Goal: Task Accomplishment & Management: Use online tool/utility

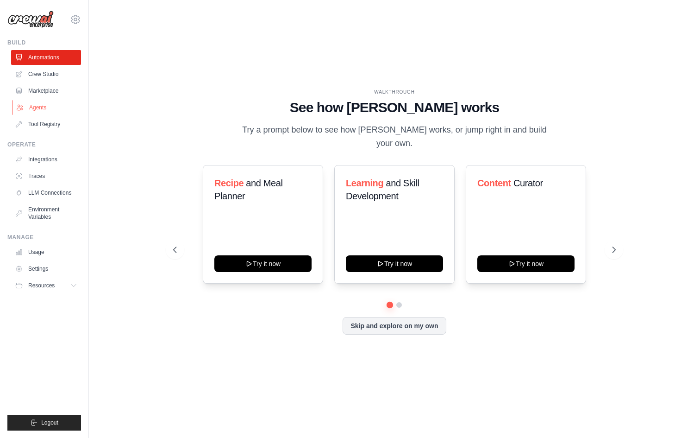
click at [50, 108] on link "Agents" at bounding box center [47, 107] width 70 height 15
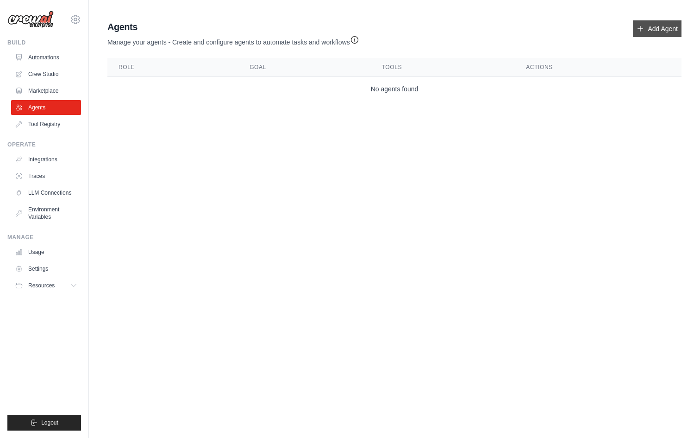
click at [646, 29] on link "Add Agent" at bounding box center [657, 28] width 49 height 17
click at [667, 30] on link "Add Agent" at bounding box center [657, 28] width 49 height 17
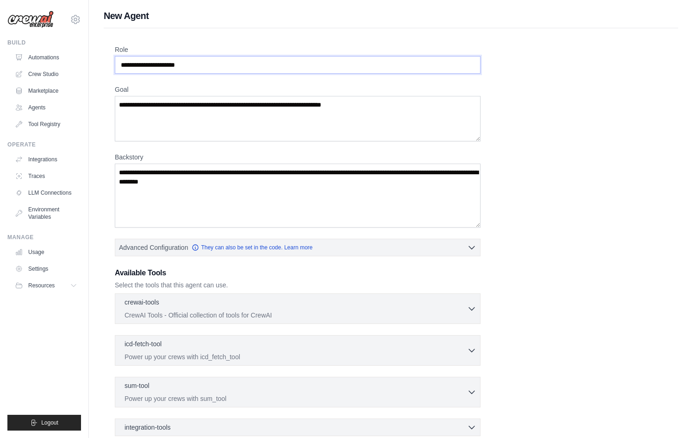
click at [210, 66] on input "Role" at bounding box center [298, 65] width 366 height 18
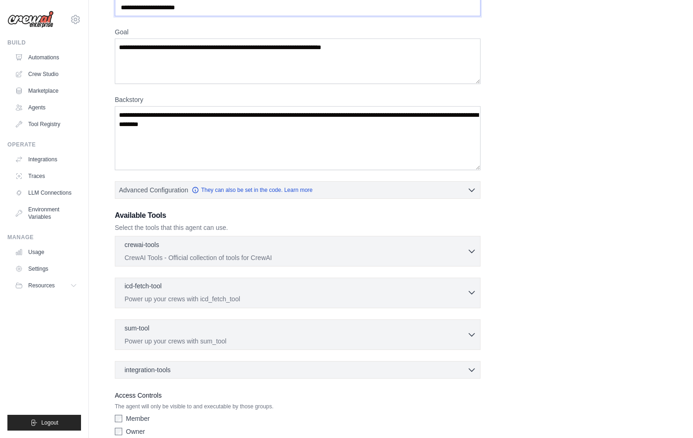
scroll to position [101, 0]
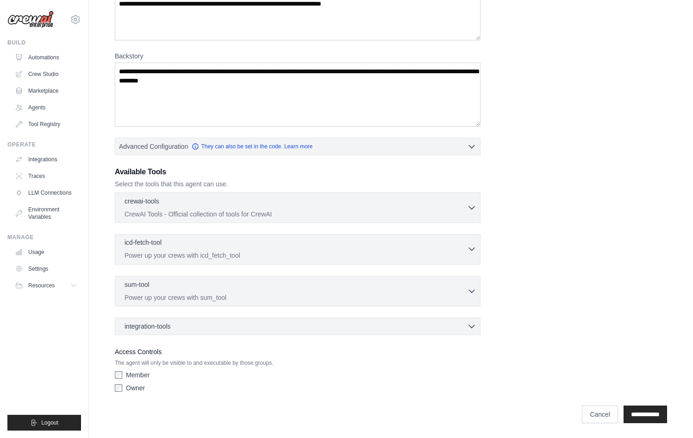
click at [179, 255] on p "Power up your crews with icd_fetch_tool" at bounding box center [296, 254] width 343 height 9
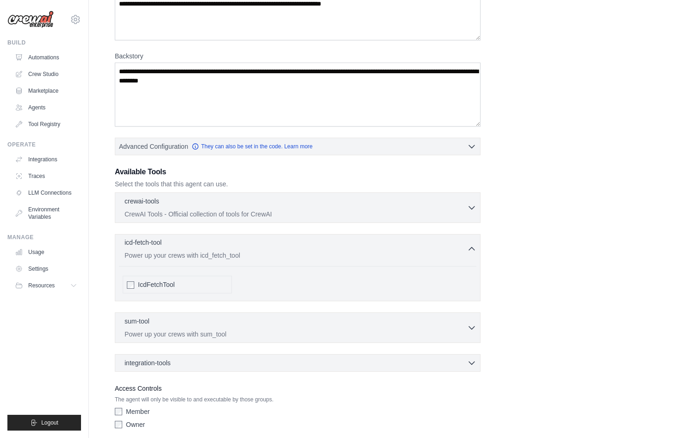
click at [179, 255] on p "Power up your crews with icd_fetch_tool" at bounding box center [296, 254] width 343 height 9
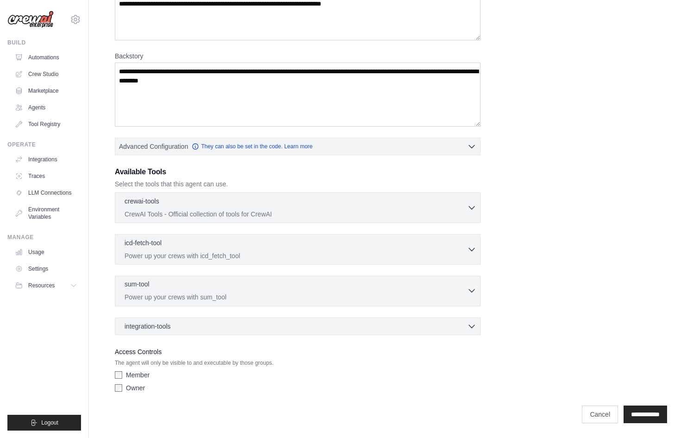
click at [191, 288] on div "sum-tool 0 selected" at bounding box center [296, 284] width 343 height 11
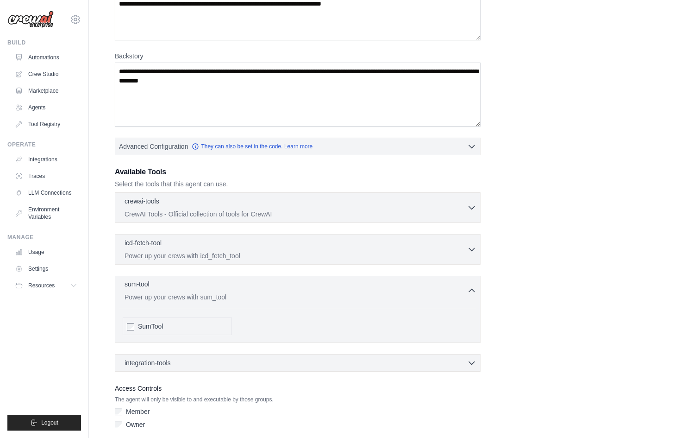
click at [191, 288] on div "sum-tool 0 selected" at bounding box center [296, 284] width 343 height 11
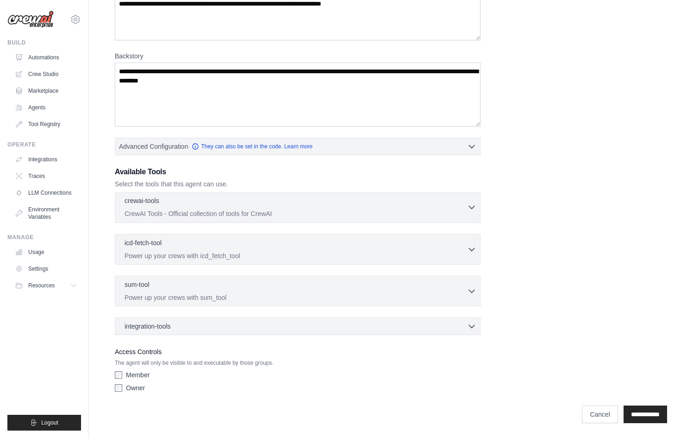
click at [200, 200] on div "crewai-tools 0 selected" at bounding box center [296, 201] width 343 height 11
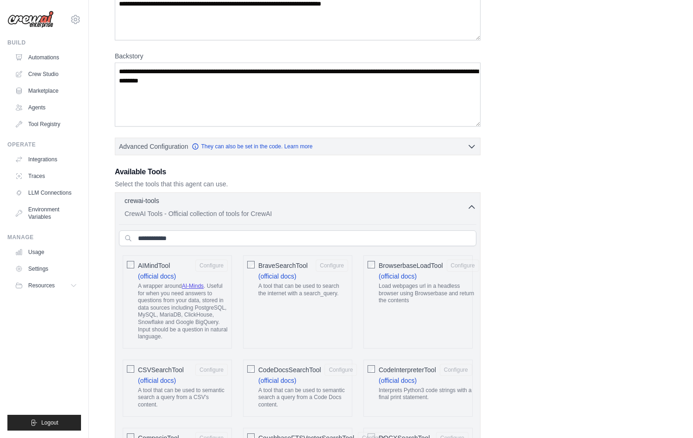
click at [200, 200] on div "crewai-tools 0 selected" at bounding box center [296, 201] width 343 height 11
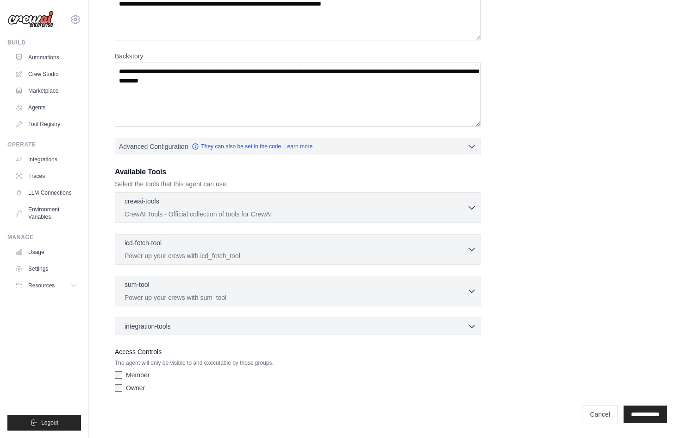
scroll to position [0, 0]
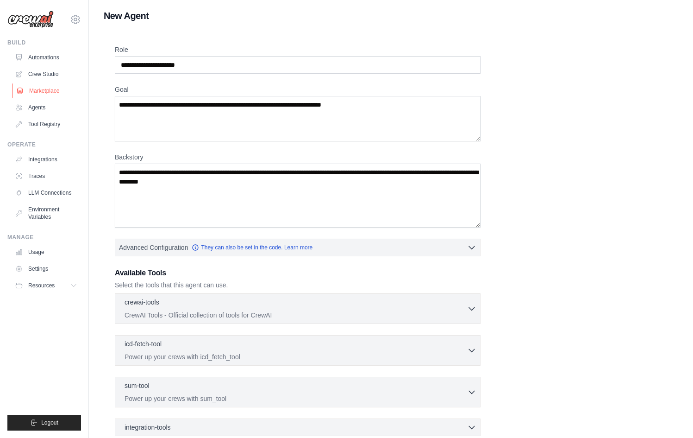
click at [44, 91] on link "Marketplace" at bounding box center [47, 90] width 70 height 15
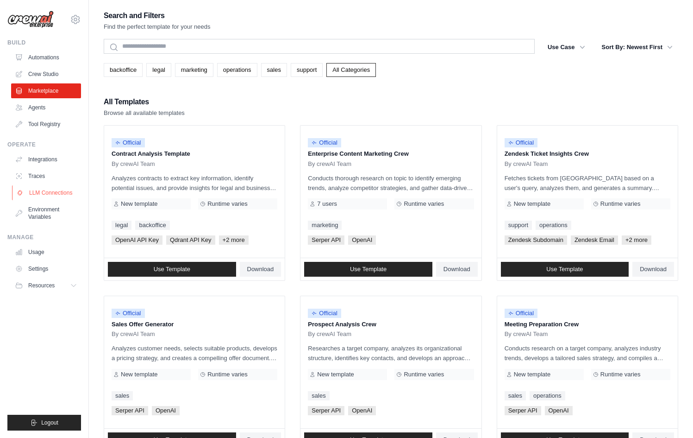
click at [54, 194] on link "LLM Connections" at bounding box center [47, 192] width 70 height 15
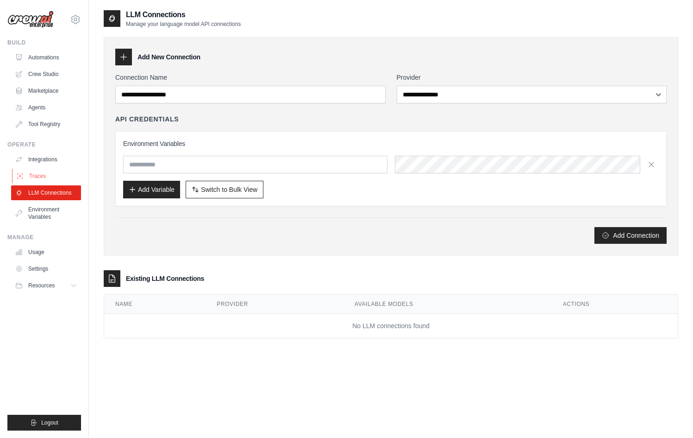
click at [48, 177] on link "Traces" at bounding box center [47, 176] width 70 height 15
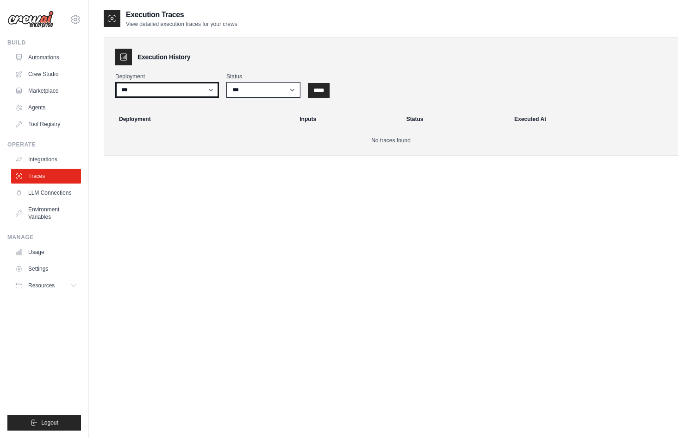
click at [165, 89] on select "***" at bounding box center [167, 90] width 104 height 16
click at [50, 75] on link "Crew Studio" at bounding box center [47, 74] width 70 height 15
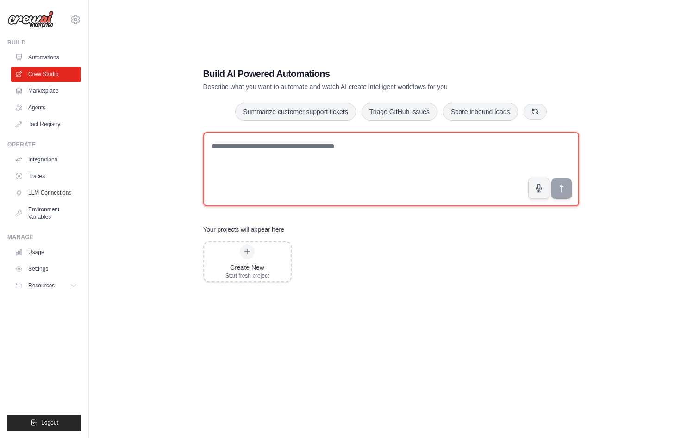
click at [285, 156] on textarea at bounding box center [391, 169] width 376 height 74
paste textarea "**********"
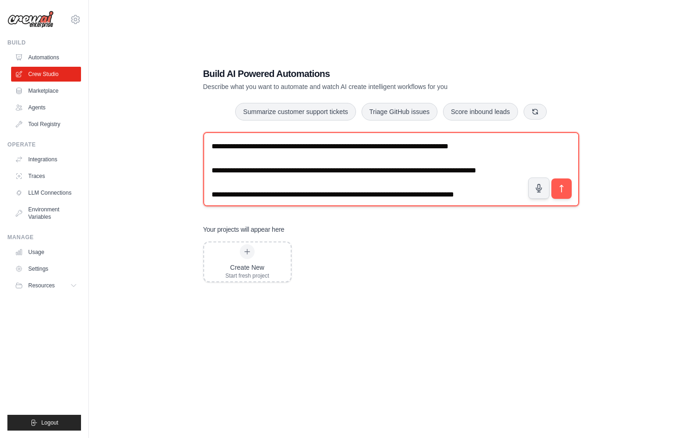
scroll to position [18, 0]
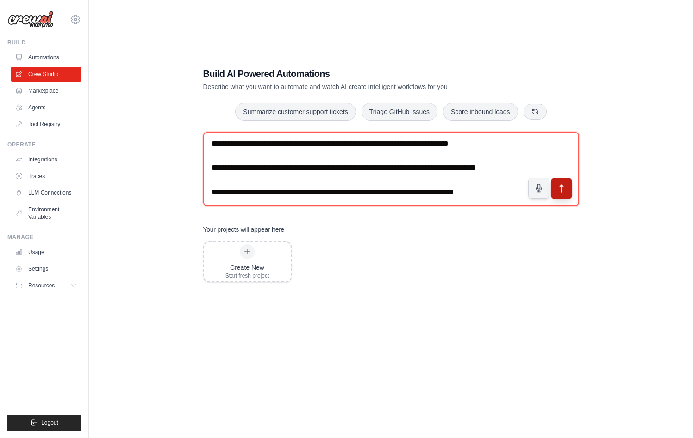
type textarea "**********"
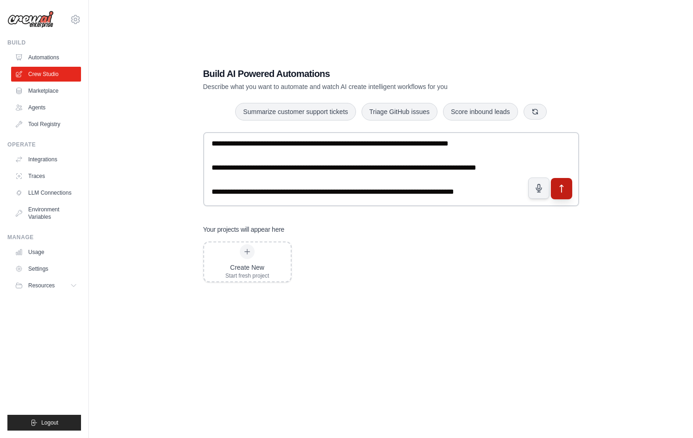
click at [559, 191] on icon "submit" at bounding box center [562, 188] width 10 height 10
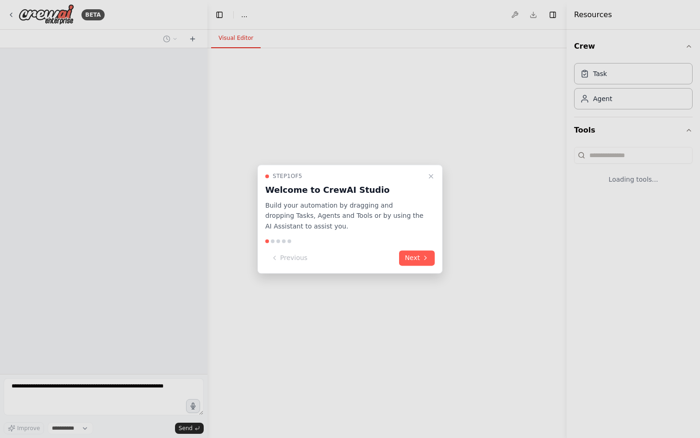
select select "****"
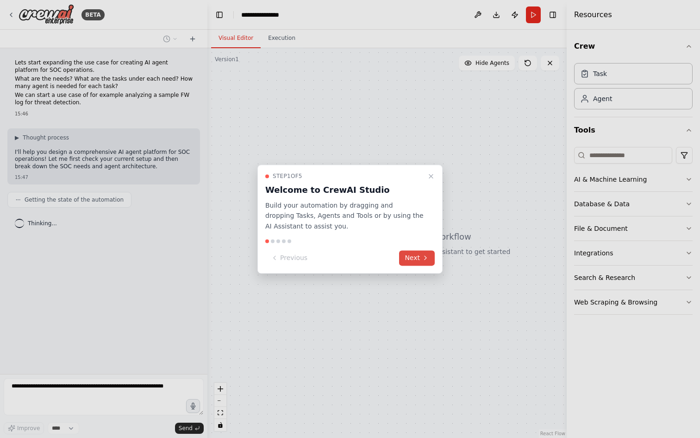
click at [412, 256] on button "Next" at bounding box center [417, 257] width 36 height 15
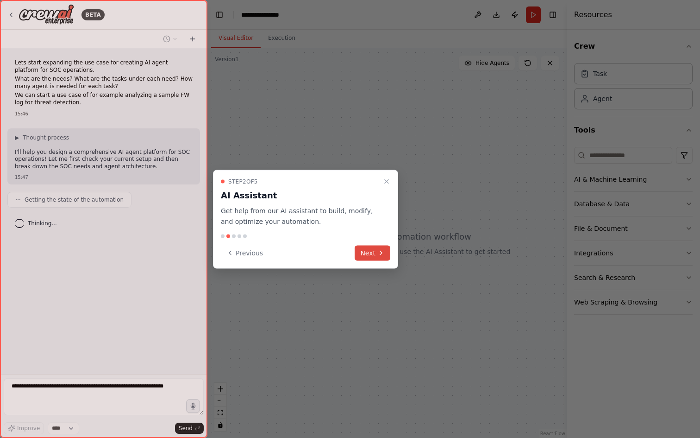
click at [376, 254] on button "Next" at bounding box center [373, 252] width 36 height 15
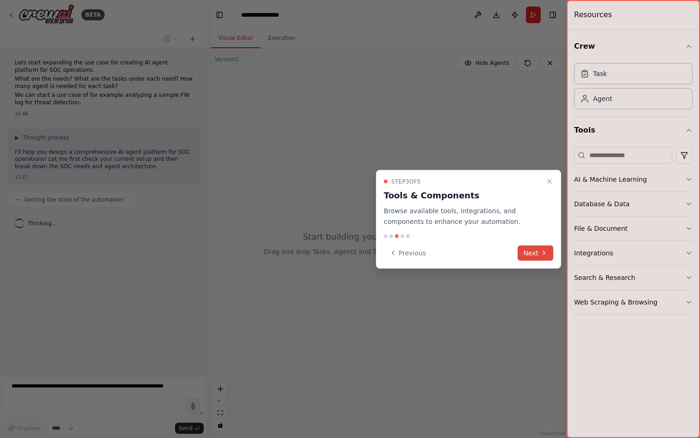
click at [536, 254] on button "Next" at bounding box center [536, 252] width 36 height 15
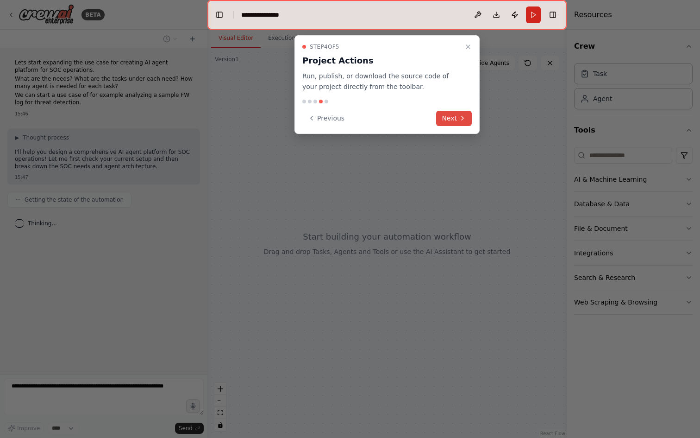
click at [453, 118] on button "Next" at bounding box center [454, 118] width 36 height 15
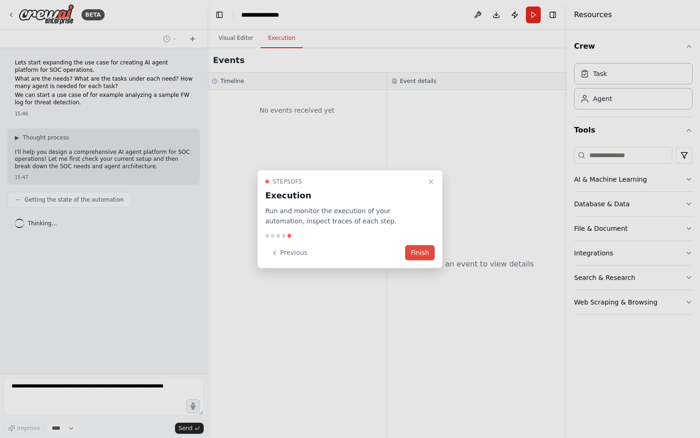
click at [431, 254] on button "Finish" at bounding box center [420, 252] width 30 height 15
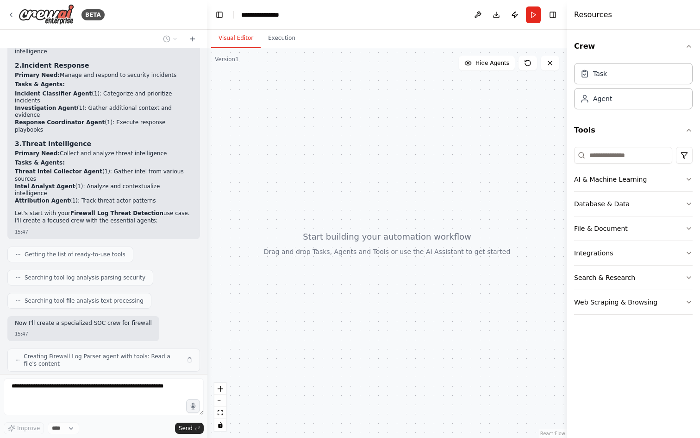
scroll to position [279, 0]
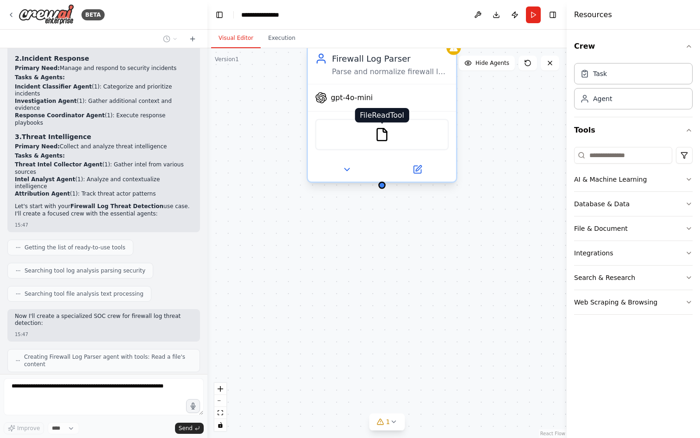
click at [387, 130] on img at bounding box center [382, 134] width 14 height 14
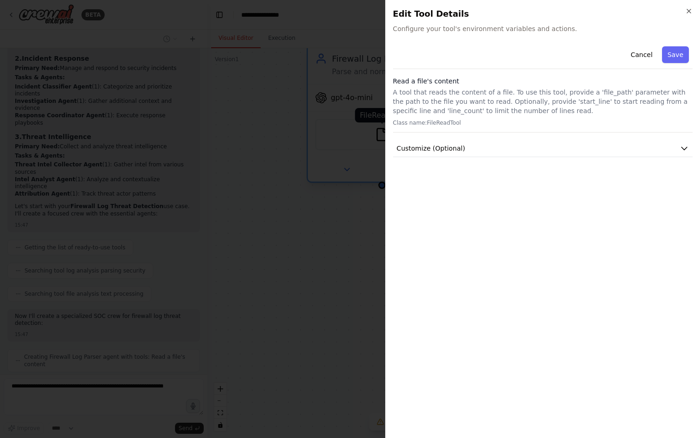
scroll to position [310, 0]
click at [647, 51] on button "Cancel" at bounding box center [641, 54] width 33 height 17
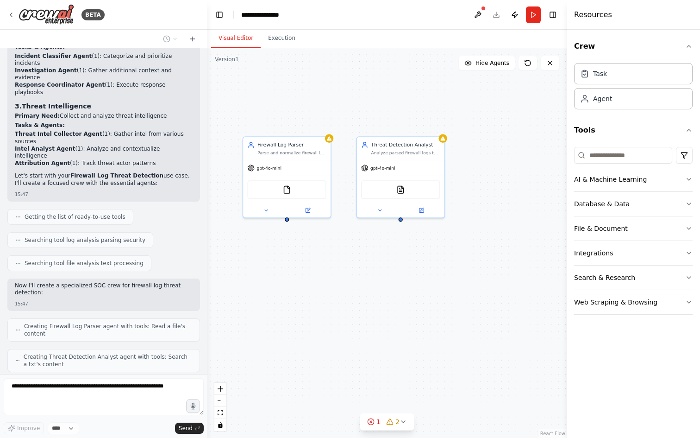
drag, startPoint x: 477, startPoint y: 288, endPoint x: 367, endPoint y: 289, distance: 109.7
click at [368, 290] on div "Firewall Log Parser Parse and normalize firewall log entries from {log_file_pat…" at bounding box center [386, 242] width 359 height 389
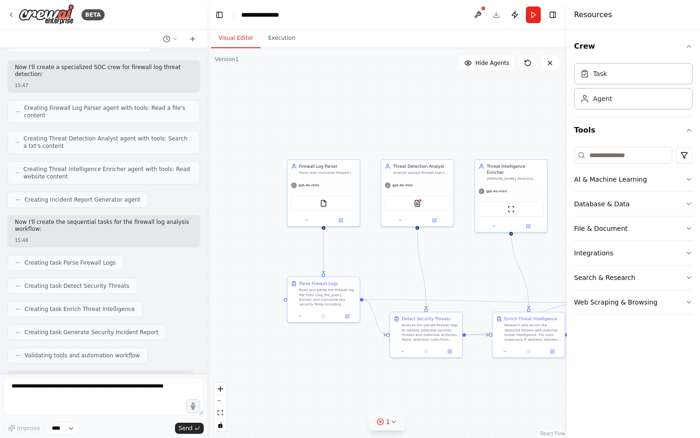
scroll to position [575, 0]
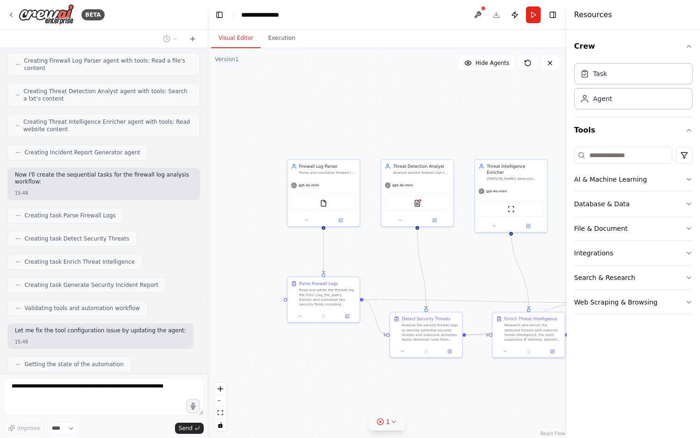
click at [390, 420] on icon at bounding box center [393, 421] width 7 height 7
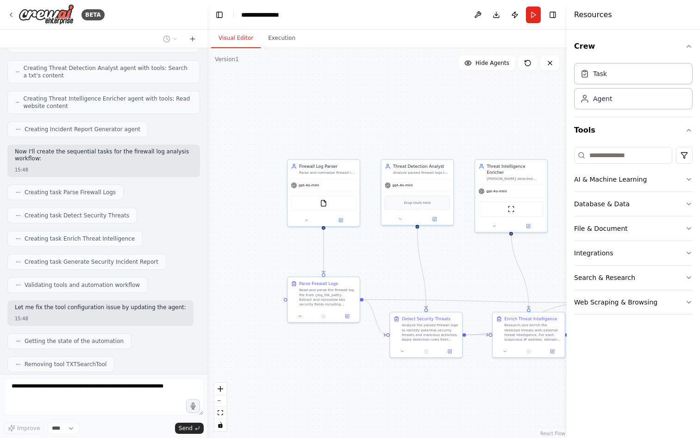
scroll to position [621, 0]
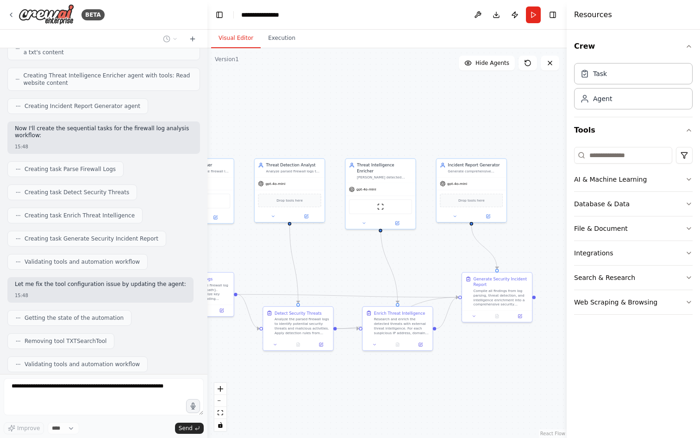
drag, startPoint x: 469, startPoint y: 272, endPoint x: 341, endPoint y: 266, distance: 128.4
click at [341, 266] on div ".deletable-edge-delete-btn { width: 20px; height: 20px; border: 0px solid #ffff…" at bounding box center [386, 242] width 359 height 389
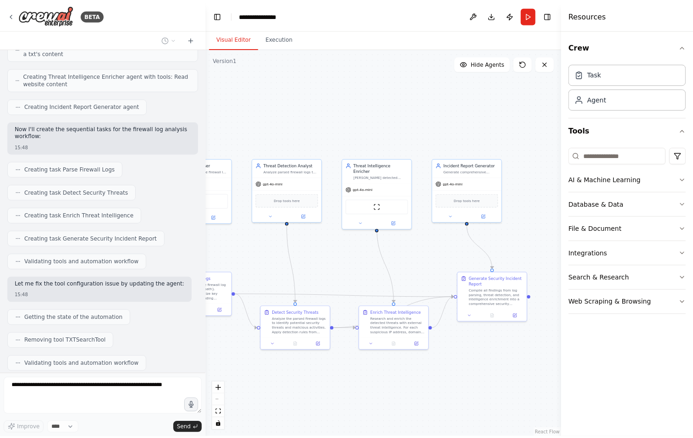
scroll to position [644, 0]
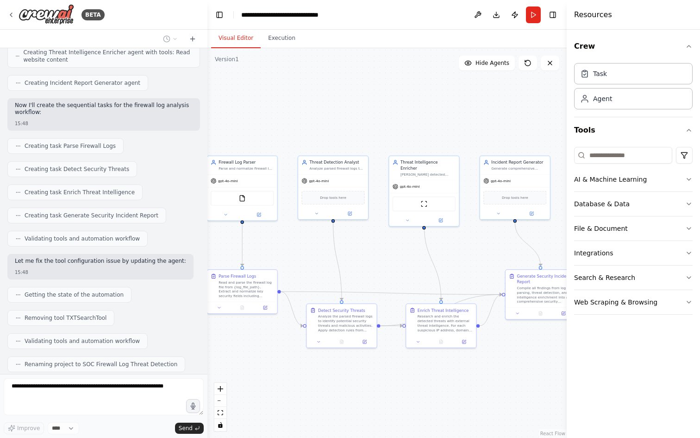
drag, startPoint x: 369, startPoint y: 389, endPoint x: 413, endPoint y: 386, distance: 43.6
click at [413, 386] on div ".deletable-edge-delete-btn { width: 20px; height: 20px; border: 0px solid #ffff…" at bounding box center [386, 242] width 359 height 389
click at [417, 386] on div ".deletable-edge-delete-btn { width: 20px; height: 20px; border: 0px solid #ffff…" at bounding box center [386, 242] width 359 height 389
click at [413, 386] on div ".deletable-edge-delete-btn { width: 20px; height: 20px; border: 0px solid #ffff…" at bounding box center [386, 242] width 359 height 389
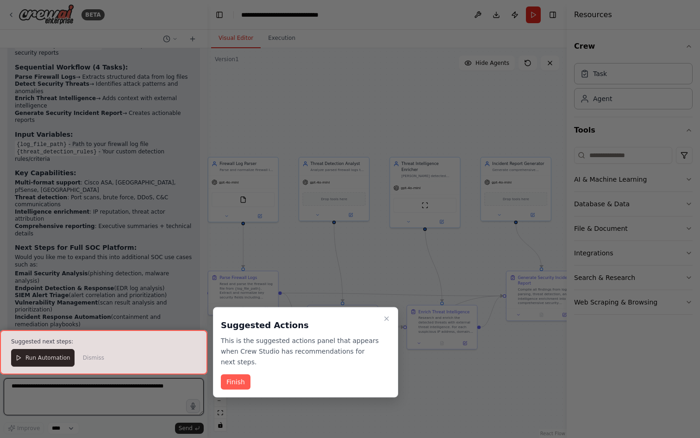
scroll to position [1075, 0]
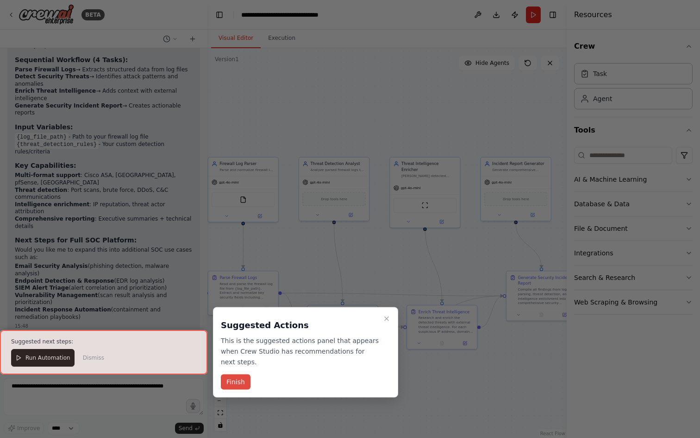
click at [239, 385] on button "Finish" at bounding box center [236, 381] width 30 height 15
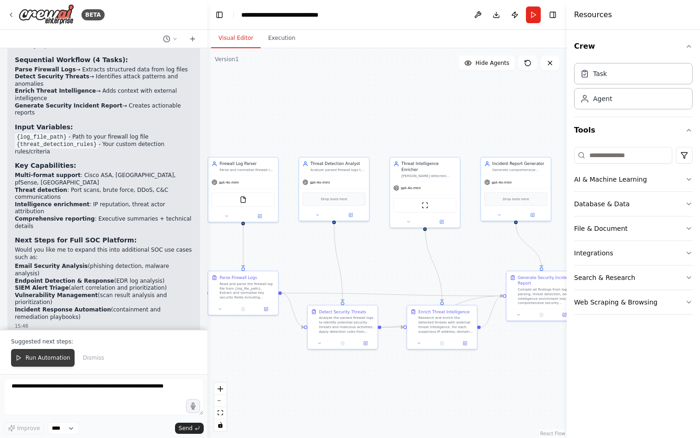
click at [63, 357] on span "Run Automation" at bounding box center [47, 357] width 45 height 7
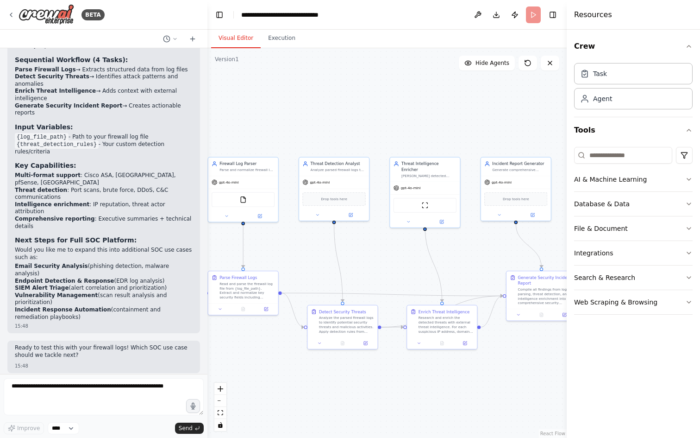
scroll to position [1030, 0]
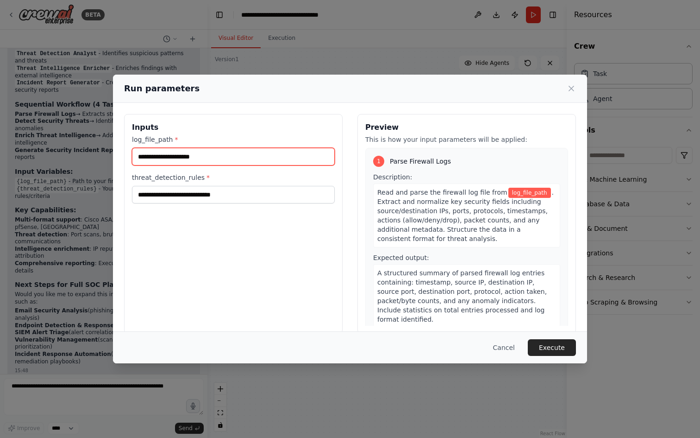
click at [215, 159] on input "log_file_path *" at bounding box center [233, 157] width 203 height 18
click at [174, 158] on input "log_file_path *" at bounding box center [233, 157] width 203 height 18
click at [211, 158] on input "log_file_path *" at bounding box center [233, 157] width 203 height 18
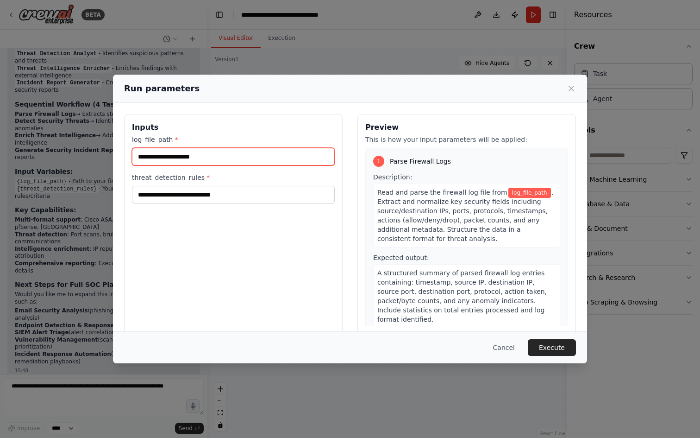
click at [211, 158] on input "log_file_path *" at bounding box center [233, 157] width 203 height 18
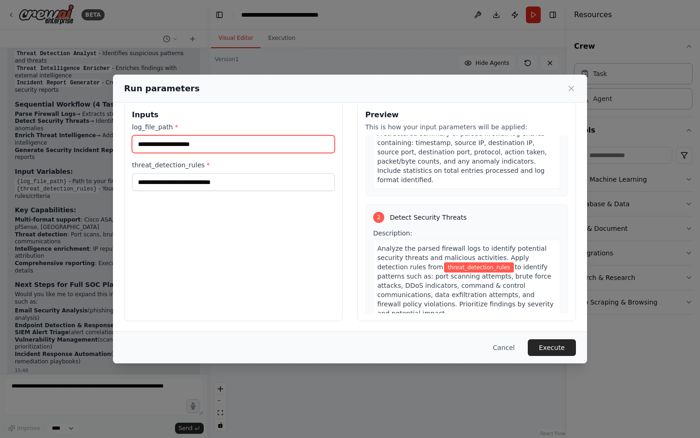
scroll to position [13, 0]
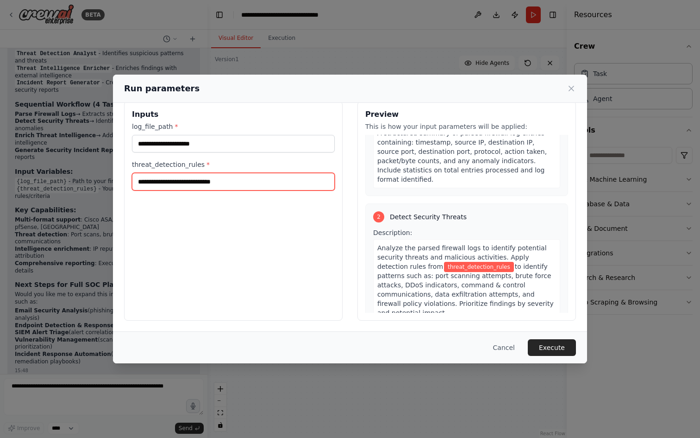
click at [218, 184] on input "threat_detection_rules *" at bounding box center [233, 182] width 203 height 18
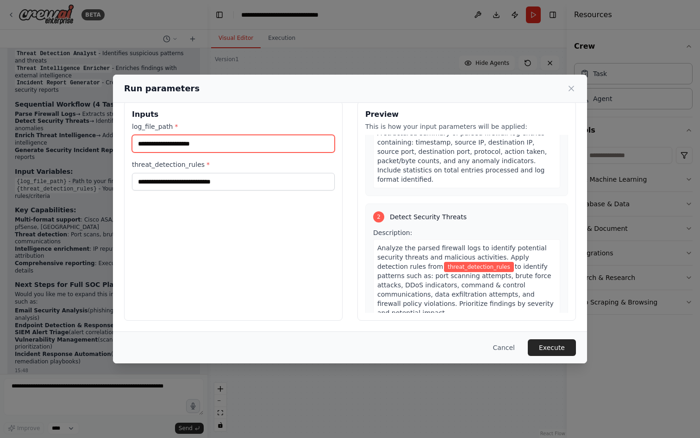
click at [197, 140] on input "log_file_path *" at bounding box center [233, 144] width 203 height 18
type input "*"
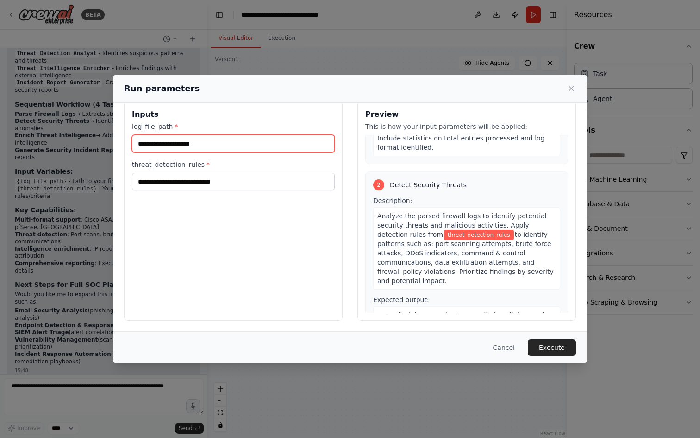
scroll to position [160, 0]
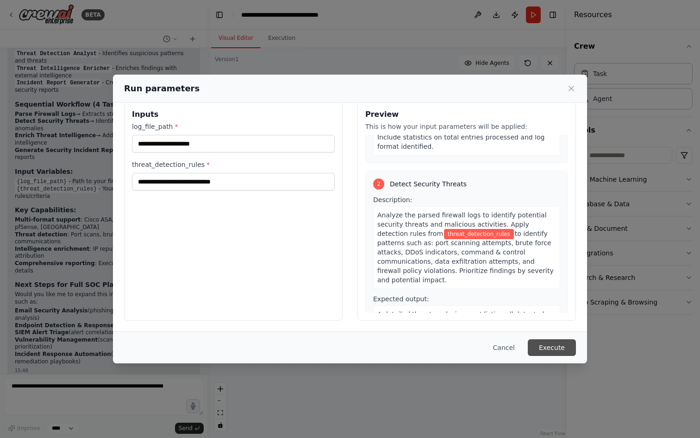
click at [542, 345] on button "Execute" at bounding box center [552, 347] width 48 height 17
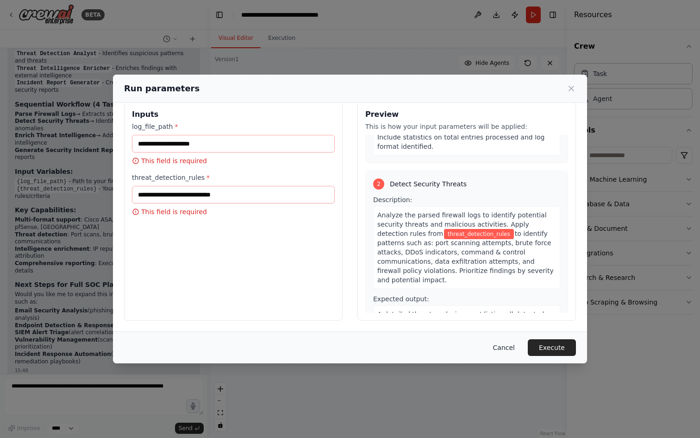
click at [506, 342] on button "Cancel" at bounding box center [504, 347] width 37 height 17
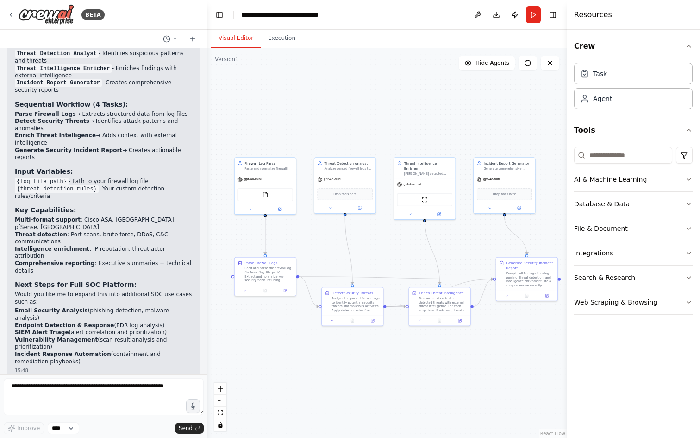
drag, startPoint x: 291, startPoint y: 238, endPoint x: 331, endPoint y: 240, distance: 39.9
click at [331, 240] on div ".deletable-edge-delete-btn { width: 20px; height: 20px; border: 0px solid #ffff…" at bounding box center [386, 242] width 359 height 389
click at [277, 43] on button "Execution" at bounding box center [282, 38] width 42 height 19
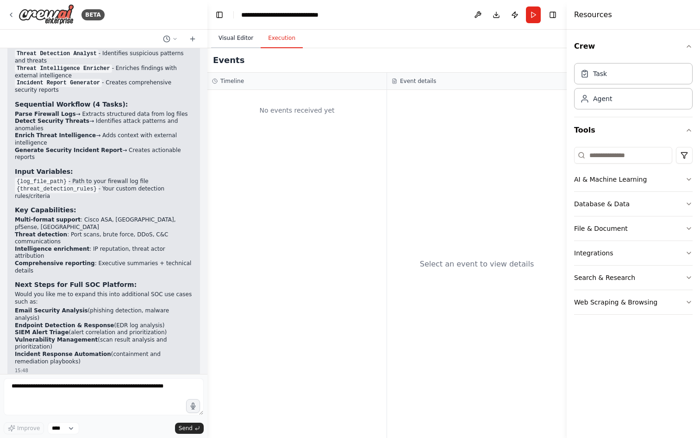
click at [235, 42] on button "Visual Editor" at bounding box center [236, 38] width 50 height 19
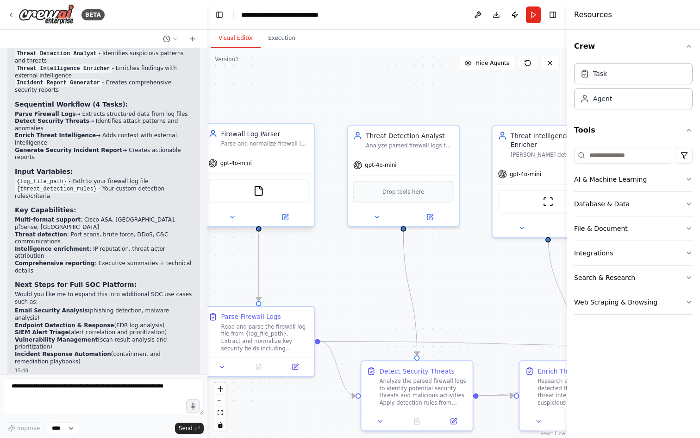
click at [271, 189] on div "FileReadTool" at bounding box center [258, 191] width 100 height 24
click at [266, 95] on div ".deletable-edge-delete-btn { width: 20px; height: 20px; border: 0px solid #ffff…" at bounding box center [386, 242] width 359 height 389
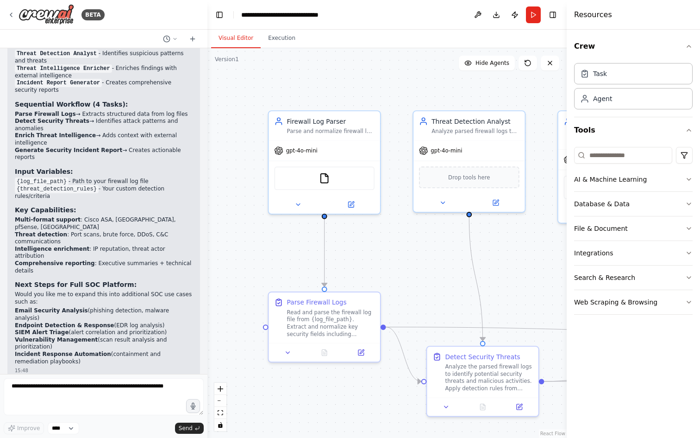
drag, startPoint x: 270, startPoint y: 91, endPoint x: 332, endPoint y: 75, distance: 63.4
click at [335, 75] on div ".deletable-edge-delete-btn { width: 20px; height: 20px; border: 0px solid #ffff…" at bounding box center [386, 242] width 359 height 389
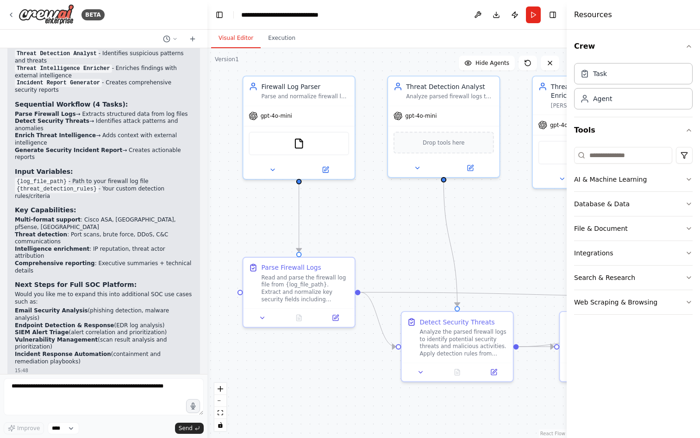
drag, startPoint x: 381, startPoint y: 261, endPoint x: 370, endPoint y: 229, distance: 33.8
click at [370, 229] on div ".deletable-edge-delete-btn { width: 20px; height: 20px; border: 0px solid #ffff…" at bounding box center [386, 242] width 359 height 389
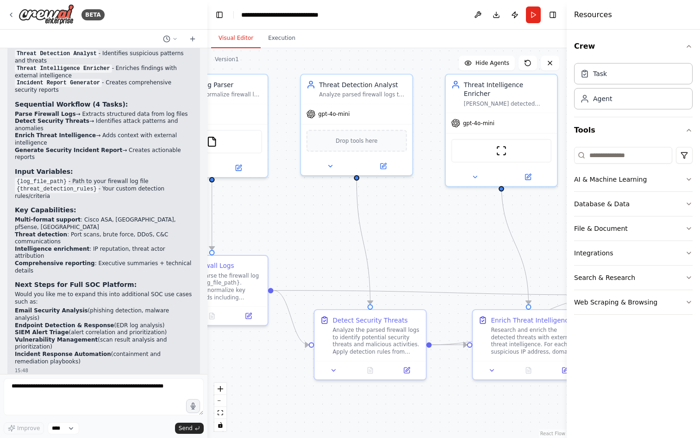
drag, startPoint x: 436, startPoint y: 242, endPoint x: 349, endPoint y: 242, distance: 86.6
click at [349, 242] on div ".deletable-edge-delete-btn { width: 20px; height: 20px; border: 0px solid #ffff…" at bounding box center [386, 242] width 359 height 389
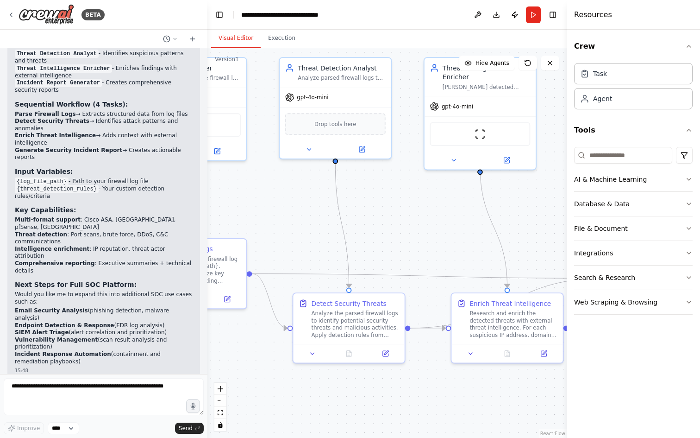
drag, startPoint x: 427, startPoint y: 225, endPoint x: 406, endPoint y: 208, distance: 27.0
click at [406, 208] on div ".deletable-edge-delete-btn { width: 20px; height: 20px; border: 0px solid #ffff…" at bounding box center [386, 242] width 359 height 389
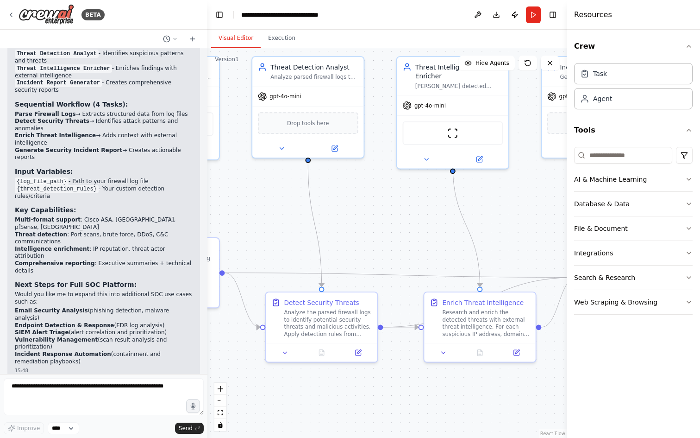
drag, startPoint x: 421, startPoint y: 247, endPoint x: 394, endPoint y: 246, distance: 27.3
click at [394, 246] on div ".deletable-edge-delete-btn { width: 20px; height: 20px; border: 0px solid #ffff…" at bounding box center [386, 242] width 359 height 389
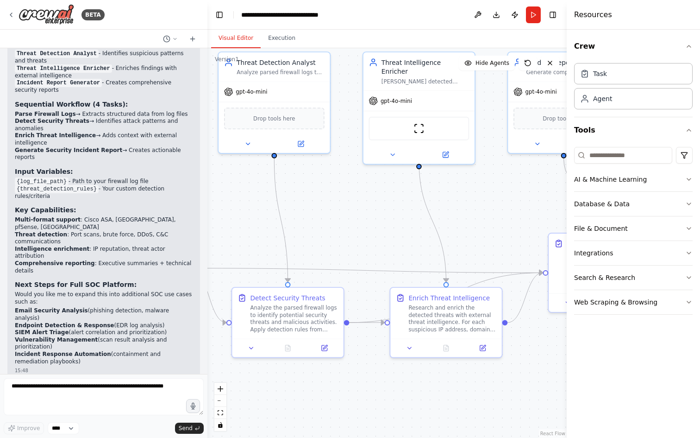
drag, startPoint x: 423, startPoint y: 235, endPoint x: 389, endPoint y: 231, distance: 34.1
click at [389, 231] on div ".deletable-edge-delete-btn { width: 20px; height: 20px; border: 0px solid #ffff…" at bounding box center [386, 242] width 359 height 389
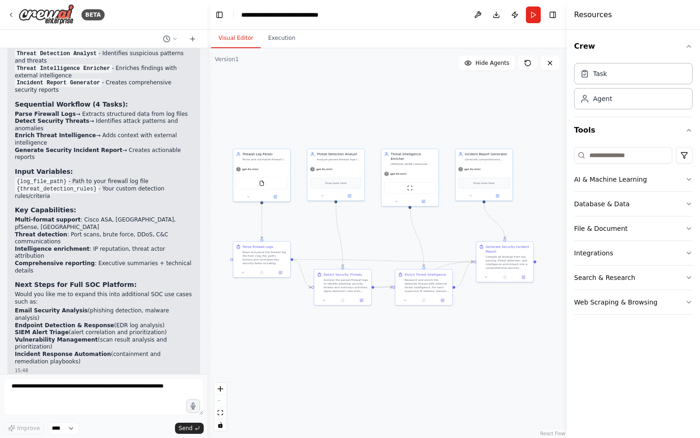
drag, startPoint x: 396, startPoint y: 238, endPoint x: 414, endPoint y: 275, distance: 40.6
click at [414, 275] on div ".deletable-edge-delete-btn { width: 20px; height: 20px; border: 0px solid #ffff…" at bounding box center [386, 242] width 359 height 389
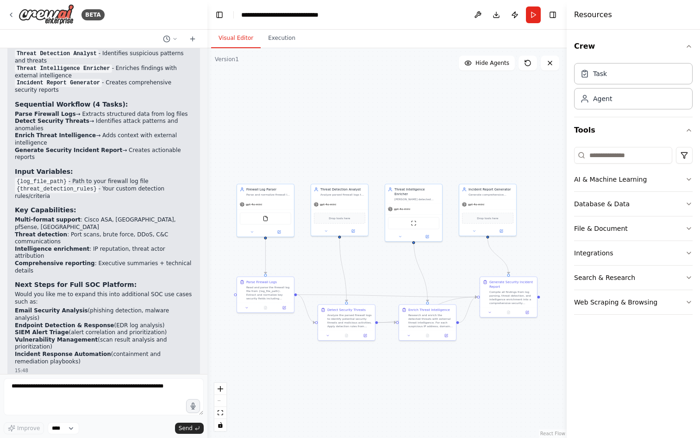
drag, startPoint x: 327, startPoint y: 262, endPoint x: 309, endPoint y: 260, distance: 18.6
click at [309, 260] on div ".deletable-edge-delete-btn { width: 20px; height: 20px; border: 0px solid #ffff…" at bounding box center [386, 242] width 359 height 389
drag, startPoint x: 291, startPoint y: 211, endPoint x: 300, endPoint y: 213, distance: 10.1
click at [300, 213] on div ".deletable-edge-delete-btn { width: 20px; height: 20px; border: 0px solid #ffff…" at bounding box center [386, 242] width 359 height 389
click at [312, 215] on div ".deletable-edge-delete-btn { width: 20px; height: 20px; border: 0px solid #ffff…" at bounding box center [386, 242] width 359 height 389
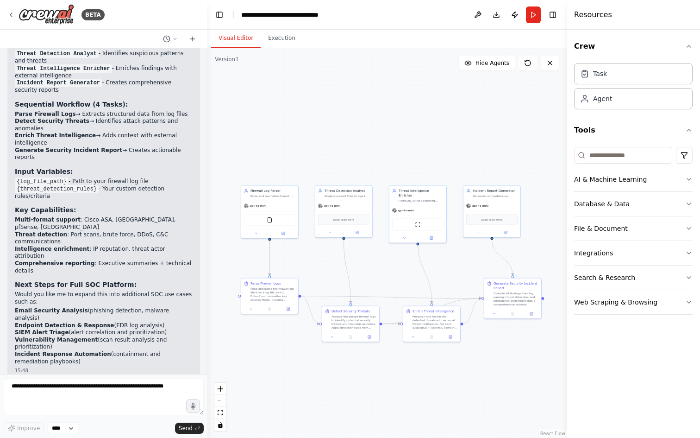
click at [300, 214] on div ".deletable-edge-delete-btn { width: 20px; height: 20px; border: 0px solid #ffff…" at bounding box center [386, 242] width 359 height 389
click at [300, 218] on div ".deletable-edge-delete-btn { width: 20px; height: 20px; border: 0px solid #ffff…" at bounding box center [386, 242] width 359 height 389
drag, startPoint x: 268, startPoint y: 237, endPoint x: 343, endPoint y: 237, distance: 75.5
click at [343, 237] on div ".deletable-edge-delete-btn { width: 20px; height: 20px; border: 0px solid #ffff…" at bounding box center [386, 242] width 359 height 389
drag, startPoint x: 269, startPoint y: 245, endPoint x: 267, endPoint y: 238, distance: 6.6
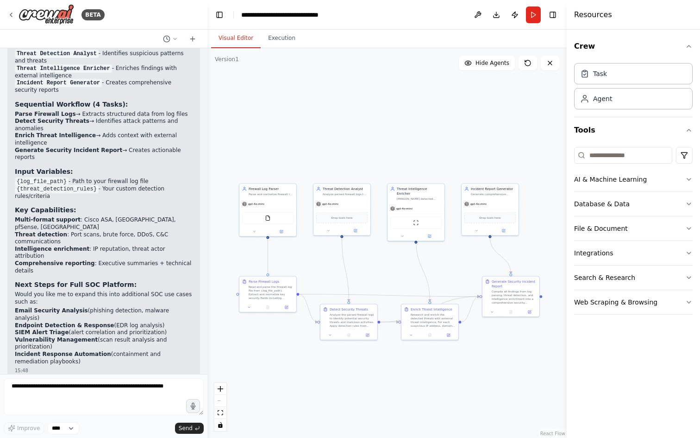
click at [267, 239] on circle "Edge from e5f5c411-3e5f-43f2-9549-527f85427bbf to 026a8652-079d-45c8-a4fe-ff349…" at bounding box center [267, 241] width 5 height 5
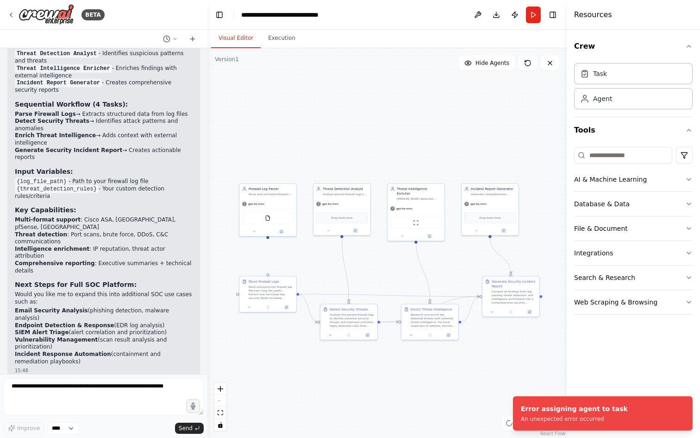
click at [289, 250] on div ".deletable-edge-delete-btn { width: 20px; height: 20px; border: 0px solid #ffff…" at bounding box center [386, 242] width 359 height 389
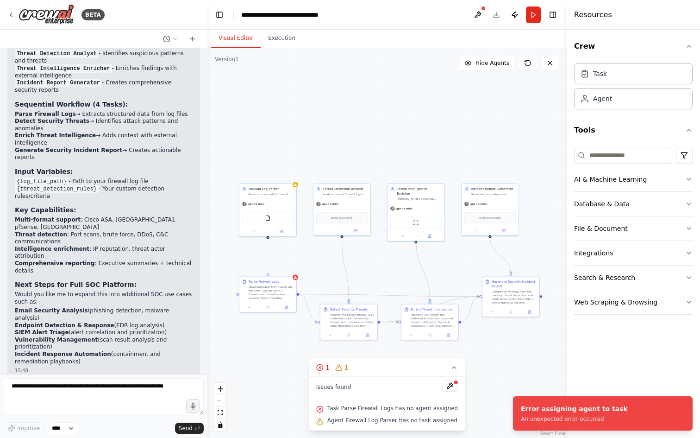
click at [266, 237] on div at bounding box center [267, 237] width 3 height 3
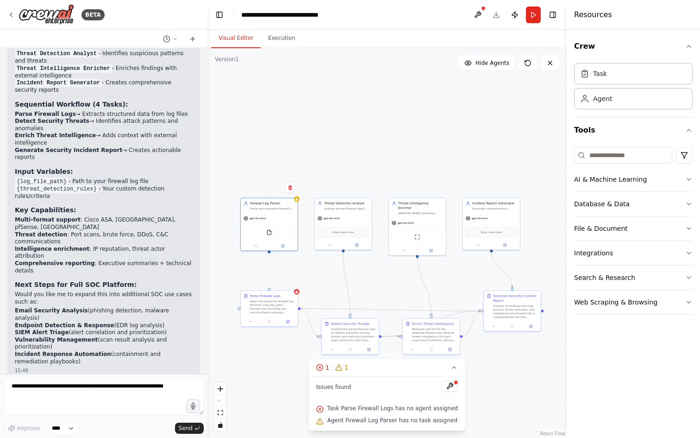
drag, startPoint x: 267, startPoint y: 240, endPoint x: 269, endPoint y: 255, distance: 14.4
click at [269, 255] on div ".deletable-edge-delete-btn { width: 20px; height: 20px; border: 0px solid #ffff…" at bounding box center [386, 242] width 359 height 389
click at [279, 269] on div ".deletable-edge-delete-btn { width: 20px; height: 20px; border: 0px solid #ffff…" at bounding box center [386, 242] width 359 height 389
click at [270, 255] on div ".deletable-edge-delete-btn { width: 20px; height: 20px; border: 0px solid #ffff…" at bounding box center [386, 242] width 359 height 389
click at [271, 257] on div ".deletable-edge-delete-btn { width: 20px; height: 20px; border: 0px solid #ffff…" at bounding box center [386, 242] width 359 height 389
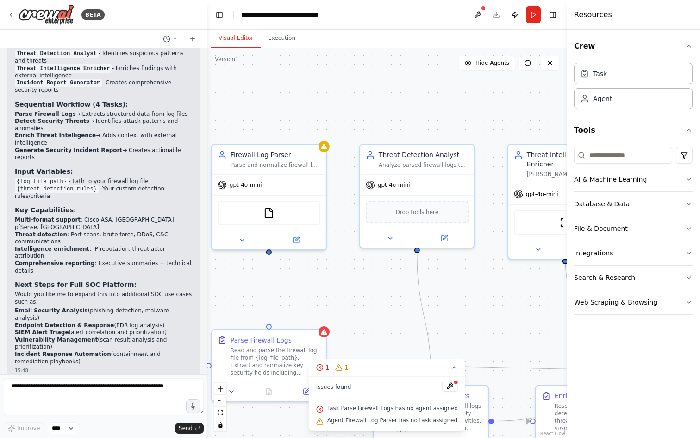
click at [352, 408] on span "Task Parse Firewall Logs has no agent assigned" at bounding box center [392, 407] width 131 height 7
click at [448, 385] on button at bounding box center [450, 385] width 16 height 11
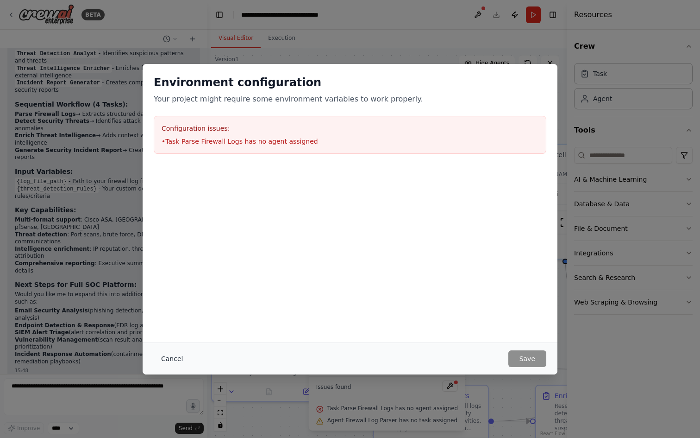
click at [163, 357] on button "Cancel" at bounding box center [172, 358] width 37 height 17
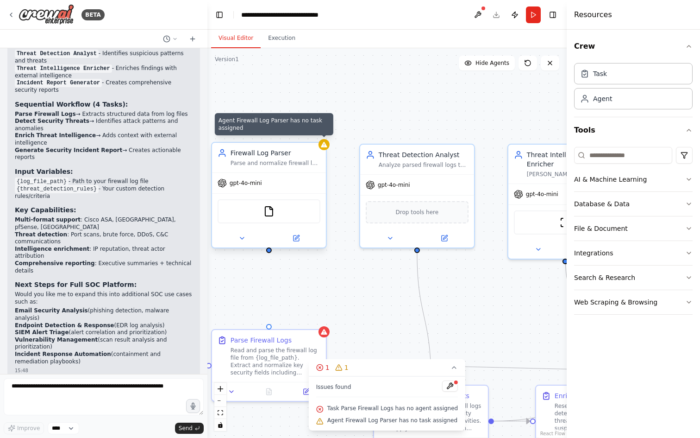
click at [323, 149] on div at bounding box center [324, 144] width 11 height 11
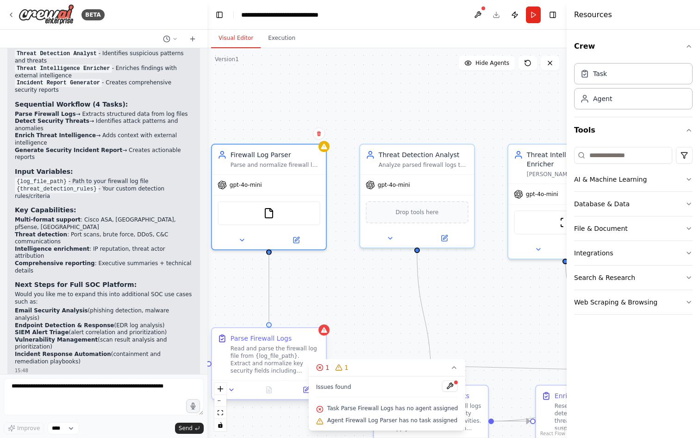
drag, startPoint x: 269, startPoint y: 251, endPoint x: 269, endPoint y: 321, distance: 69.9
click at [269, 321] on div "Firewall Log Parser Parse and normalize firewall log entries from {log_file_pat…" at bounding box center [344, 291] width 359 height 389
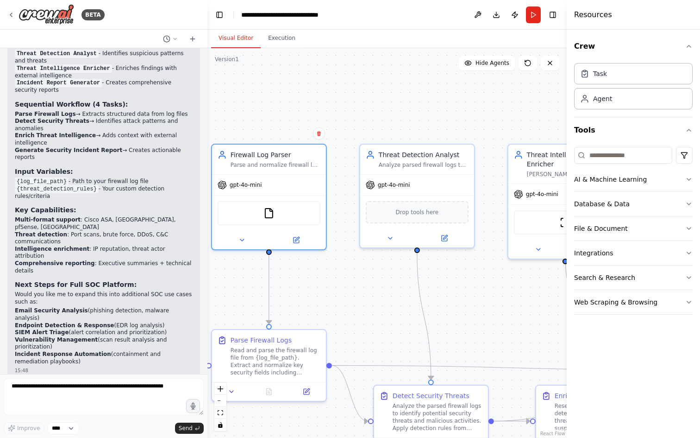
click at [376, 295] on div ".deletable-edge-delete-btn { width: 20px; height: 20px; border: 0px solid #ffff…" at bounding box center [386, 242] width 359 height 389
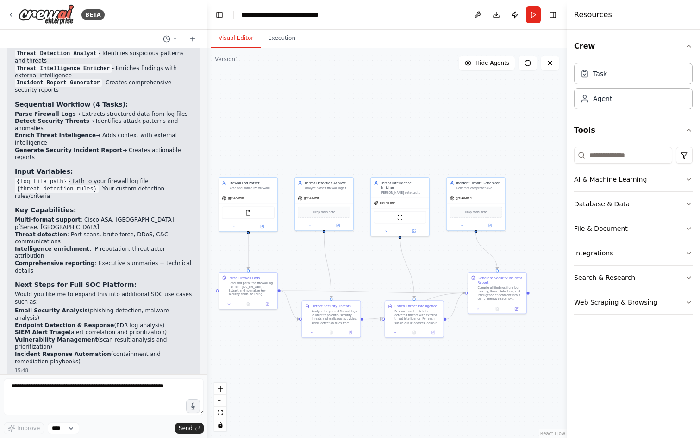
drag, startPoint x: 374, startPoint y: 312, endPoint x: 297, endPoint y: 267, distance: 89.2
click at [297, 267] on div ".deletable-edge-delete-btn { width: 20px; height: 20px; border: 0px solid #ffff…" at bounding box center [386, 242] width 359 height 389
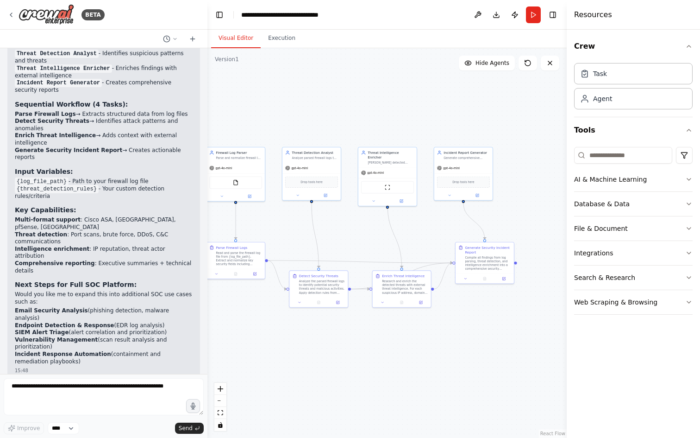
drag, startPoint x: 412, startPoint y: 381, endPoint x: 403, endPoint y: 355, distance: 26.9
click at [403, 355] on div ".deletable-edge-delete-btn { width: 20px; height: 20px; border: 0px solid #ffff…" at bounding box center [386, 242] width 359 height 389
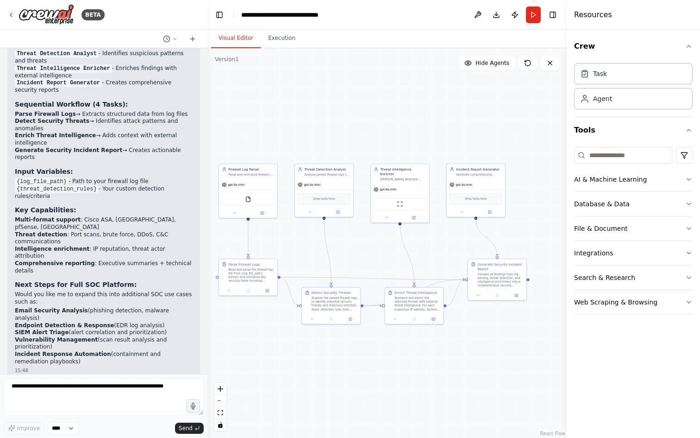
drag, startPoint x: 420, startPoint y: 358, endPoint x: 439, endPoint y: 377, distance: 27.2
click at [433, 388] on div ".deletable-edge-delete-btn { width: 20px; height: 20px; border: 0px solid #ffff…" at bounding box center [386, 242] width 359 height 389
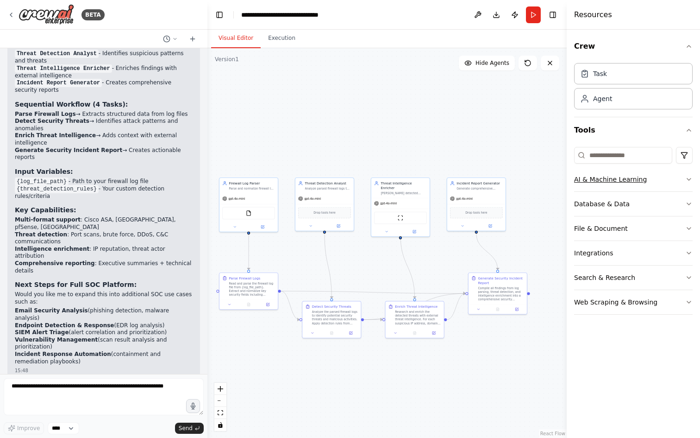
click at [629, 183] on div "AI & Machine Learning" at bounding box center [610, 179] width 73 height 9
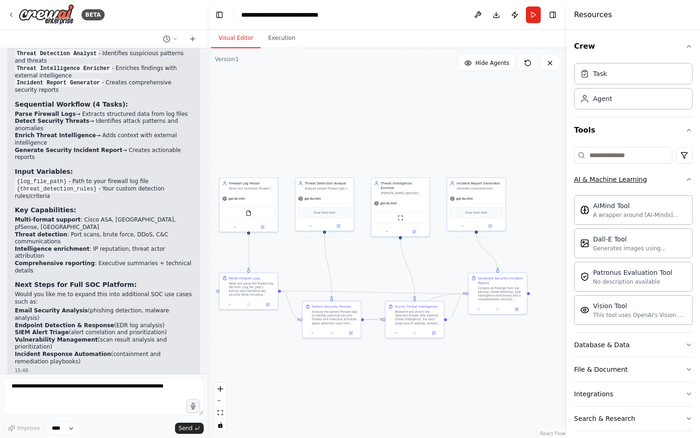
click at [629, 183] on div "AI & Machine Learning" at bounding box center [610, 179] width 73 height 9
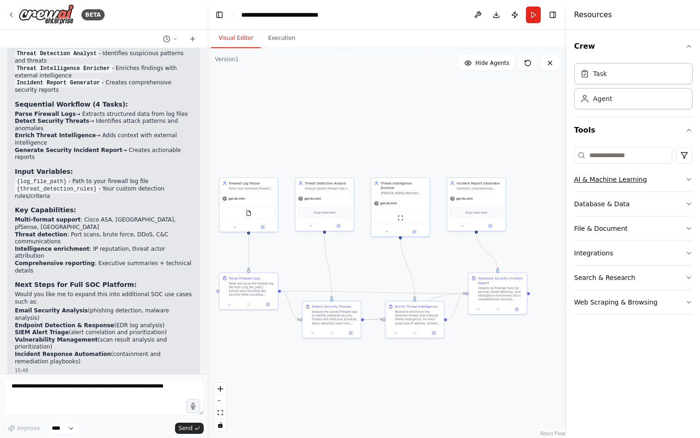
click at [629, 183] on div "AI & Machine Learning" at bounding box center [610, 179] width 73 height 9
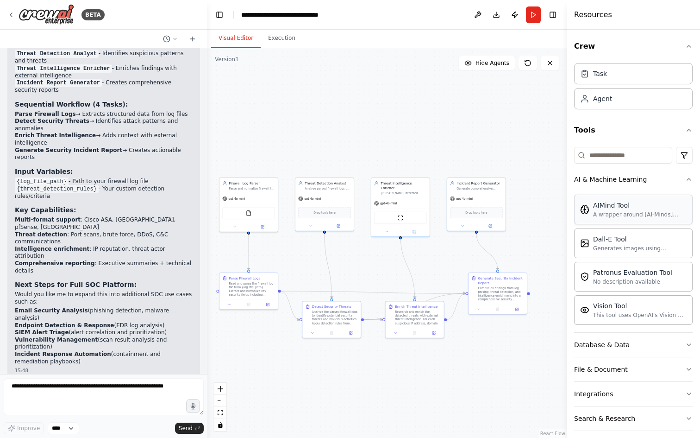
click at [641, 209] on div "AIMind Tool" at bounding box center [640, 204] width 94 height 9
click at [610, 208] on div "AIMind Tool" at bounding box center [640, 204] width 94 height 9
click at [617, 239] on div "Dall-E Tool" at bounding box center [640, 238] width 94 height 9
click at [616, 206] on div "AIMind Tool" at bounding box center [640, 204] width 94 height 9
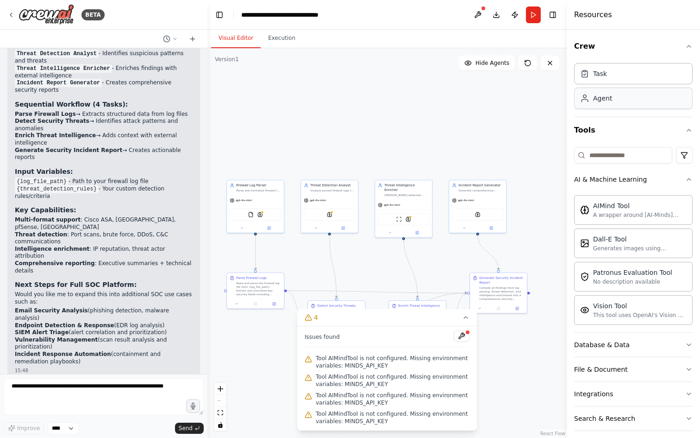
click at [605, 101] on div "Agent" at bounding box center [602, 98] width 19 height 9
click at [611, 103] on div "Agent" at bounding box center [633, 98] width 119 height 21
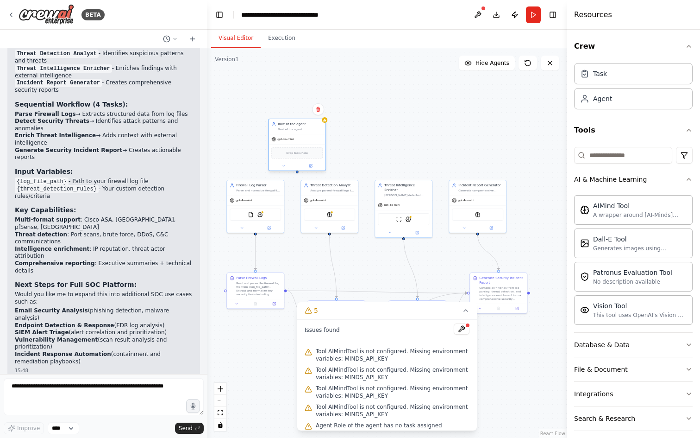
drag, startPoint x: 326, startPoint y: 274, endPoint x: 297, endPoint y: 138, distance: 139.1
click at [297, 138] on div "gpt-4o-mini" at bounding box center [297, 139] width 57 height 10
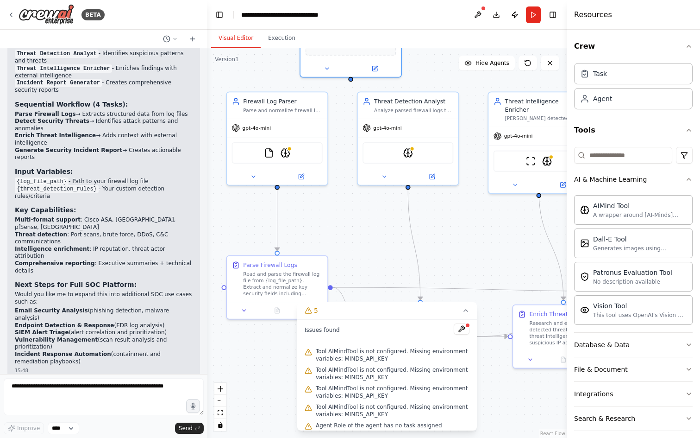
drag, startPoint x: 333, startPoint y: 253, endPoint x: 369, endPoint y: 213, distance: 53.4
click at [369, 213] on div ".deletable-edge-delete-btn { width: 20px; height: 20px; border: 0px solid #ffff…" at bounding box center [386, 242] width 359 height 389
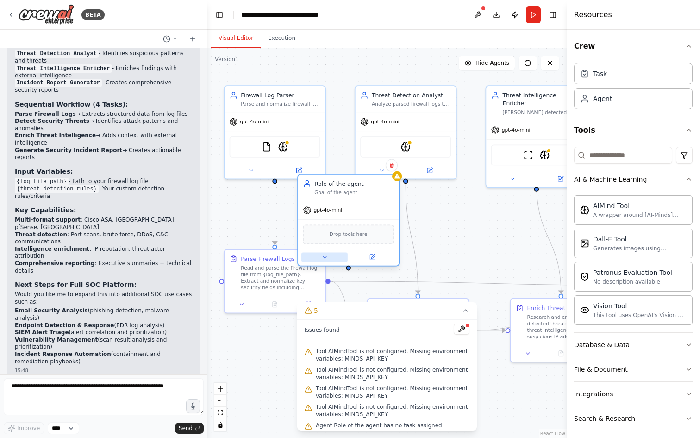
drag, startPoint x: 345, startPoint y: 63, endPoint x: 346, endPoint y: 258, distance: 194.9
click at [346, 261] on button at bounding box center [324, 257] width 46 height 10
click at [400, 268] on div ".deletable-edge-delete-btn { width: 20px; height: 20px; border: 0px solid #ffff…" at bounding box center [386, 242] width 359 height 389
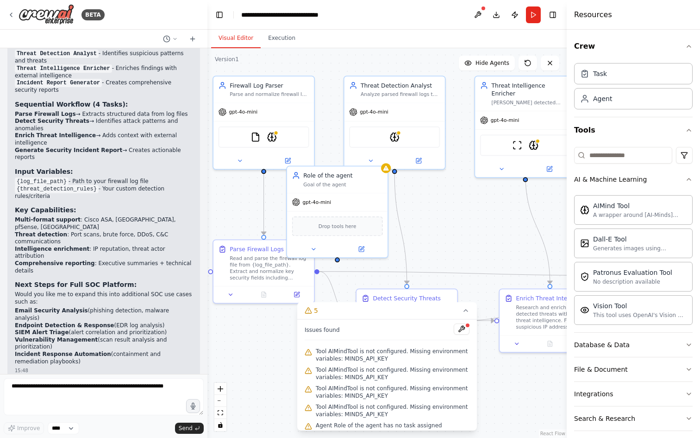
drag, startPoint x: 400, startPoint y: 268, endPoint x: 389, endPoint y: 258, distance: 14.8
click at [389, 258] on div ".deletable-edge-delete-btn { width: 20px; height: 20px; border: 0px solid #ffff…" at bounding box center [386, 242] width 359 height 389
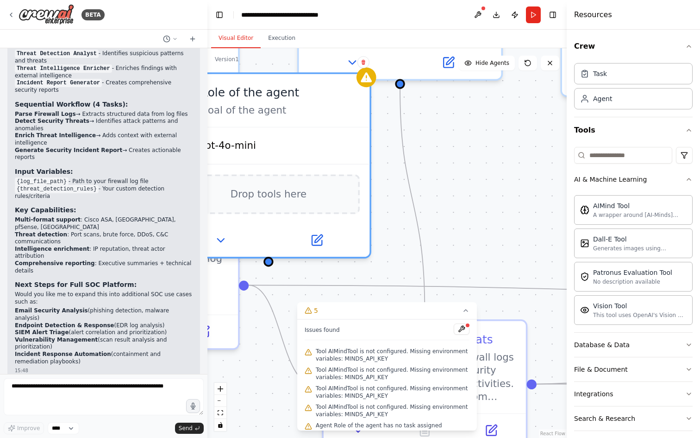
drag, startPoint x: 385, startPoint y: 256, endPoint x: 374, endPoint y: 251, distance: 12.2
click at [374, 251] on div ".deletable-edge-delete-btn { width: 20px; height: 20px; border: 0px solid #ffff…" at bounding box center [386, 242] width 359 height 389
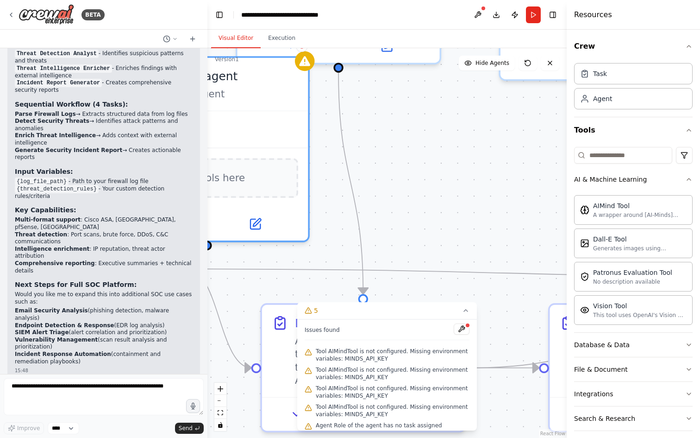
drag, startPoint x: 374, startPoint y: 251, endPoint x: 328, endPoint y: 236, distance: 48.8
click at [318, 235] on div ".deletable-edge-delete-btn { width: 20px; height: 20px; border: 0px solid #ffff…" at bounding box center [386, 242] width 359 height 389
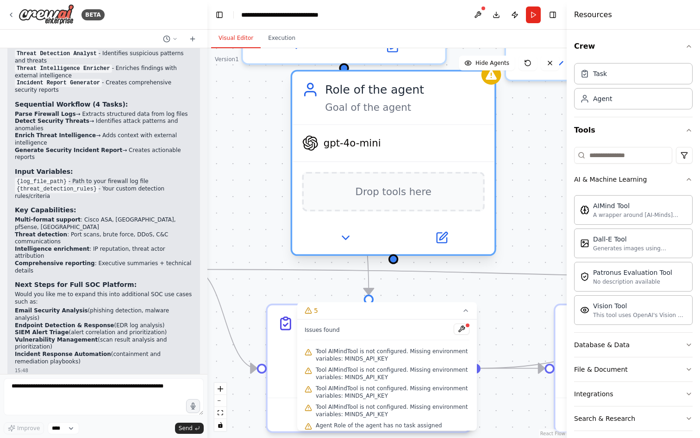
drag, startPoint x: 294, startPoint y: 205, endPoint x: 467, endPoint y: 221, distance: 173.9
click at [467, 221] on div "gpt-4o-mini Drop tools here" at bounding box center [393, 189] width 202 height 130
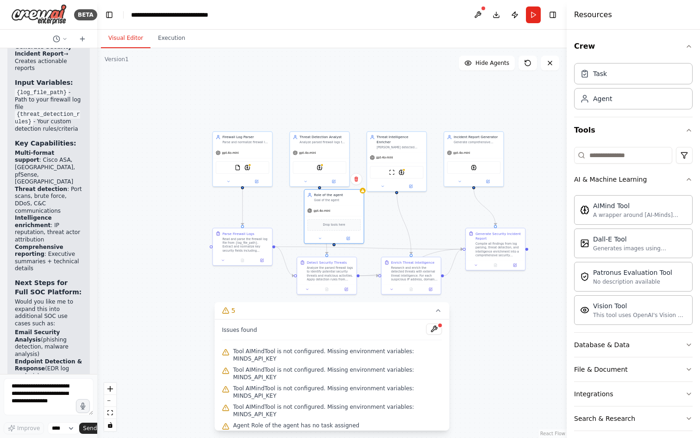
drag, startPoint x: 206, startPoint y: 257, endPoint x: 110, endPoint y: 263, distance: 96.5
click at [99, 260] on div "BETA Lets start expanding the use case for creating AI agent platform for SOC o…" at bounding box center [350, 219] width 700 height 438
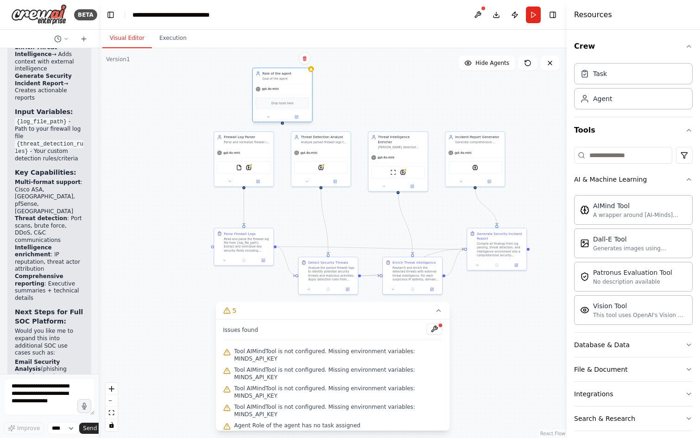
drag, startPoint x: 340, startPoint y: 209, endPoint x: 288, endPoint y: 88, distance: 131.1
click at [288, 88] on div "gpt-4o-mini" at bounding box center [282, 89] width 59 height 11
click at [283, 125] on div ".deletable-edge-delete-btn { width: 20px; height: 20px; border: 0px solid #ffff…" at bounding box center [333, 242] width 468 height 389
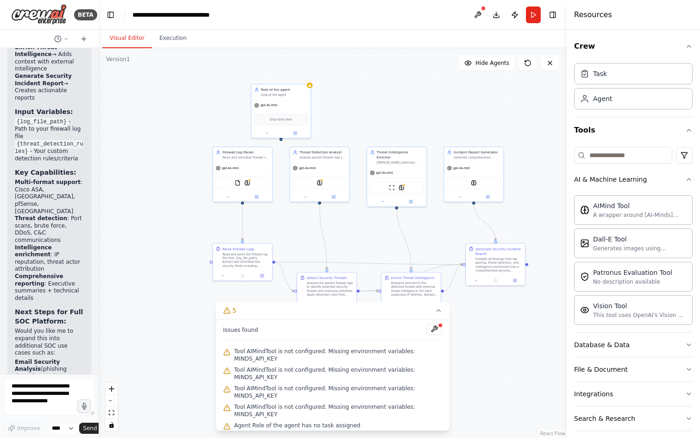
drag, startPoint x: 283, startPoint y: 125, endPoint x: 282, endPoint y: 141, distance: 15.3
click at [282, 141] on div ".deletable-edge-delete-btn { width: 20px; height: 20px; border: 0px solid #ffff…" at bounding box center [333, 242] width 468 height 389
click at [281, 139] on div at bounding box center [281, 139] width 3 height 3
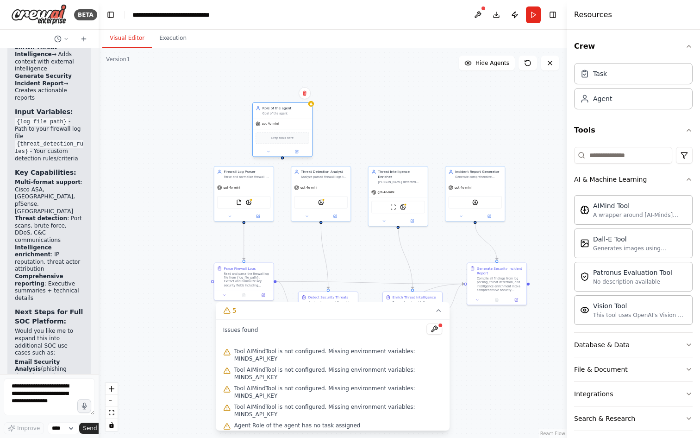
drag, startPoint x: 281, startPoint y: 139, endPoint x: 282, endPoint y: 159, distance: 19.5
click at [282, 159] on div ".deletable-edge-delete-btn { width: 20px; height: 20px; border: 0px solid #ffff…" at bounding box center [333, 242] width 468 height 389
drag, startPoint x: 283, startPoint y: 158, endPoint x: 281, endPoint y: 162, distance: 4.8
click at [281, 162] on div ".deletable-edge-delete-btn { width: 20px; height: 20px; border: 0px solid #ffff…" at bounding box center [333, 242] width 468 height 389
click at [281, 159] on div at bounding box center [282, 158] width 3 height 3
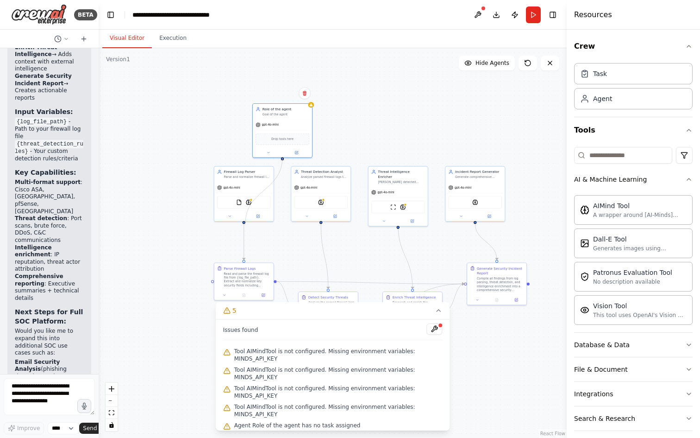
drag, startPoint x: 283, startPoint y: 158, endPoint x: 245, endPoint y: 223, distance: 74.9
click at [245, 223] on div ".deletable-edge-delete-btn { width: 20px; height: 20px; border: 0px solid #ffff…" at bounding box center [333, 242] width 468 height 389
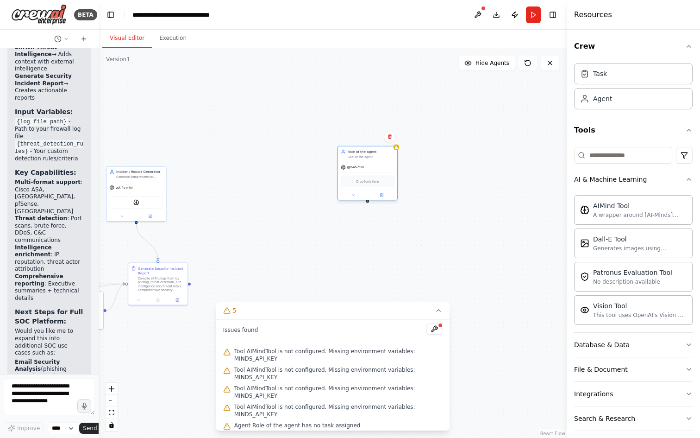
drag, startPoint x: 281, startPoint y: 131, endPoint x: 344, endPoint y: 178, distance: 78.4
click at [344, 178] on div "Drop tools here" at bounding box center [367, 181] width 59 height 18
click at [365, 142] on icon at bounding box center [366, 141] width 6 height 6
click at [366, 146] on button at bounding box center [366, 142] width 12 height 12
click at [337, 142] on button "Confirm" at bounding box center [340, 141] width 33 height 11
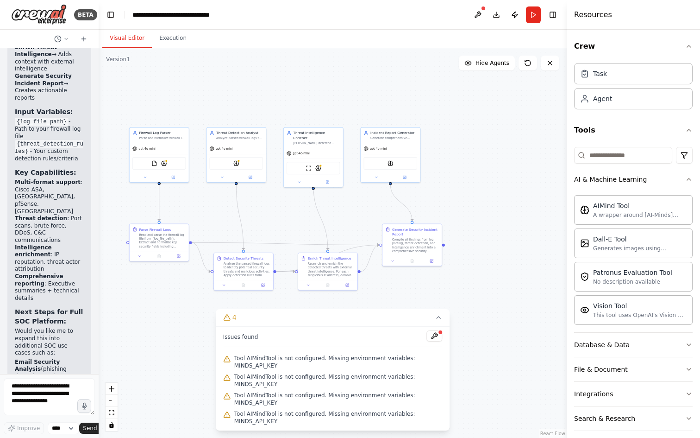
drag, startPoint x: 285, startPoint y: 244, endPoint x: 498, endPoint y: 249, distance: 213.5
click at [538, 209] on div ".deletable-edge-delete-btn { width: 20px; height: 20px; border: 0px solid #ffff…" at bounding box center [333, 242] width 468 height 389
click at [299, 363] on span "Tool AIMindTool is not configured. Missing environment variables: MINDS_API_KEY" at bounding box center [338, 361] width 208 height 15
click at [430, 333] on button at bounding box center [434, 335] width 16 height 11
click at [437, 337] on div at bounding box center [434, 336] width 16 height 13
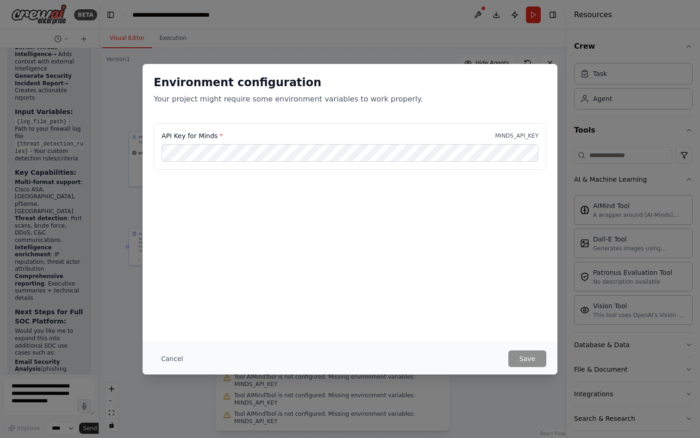
click at [178, 352] on button "Cancel" at bounding box center [172, 358] width 37 height 17
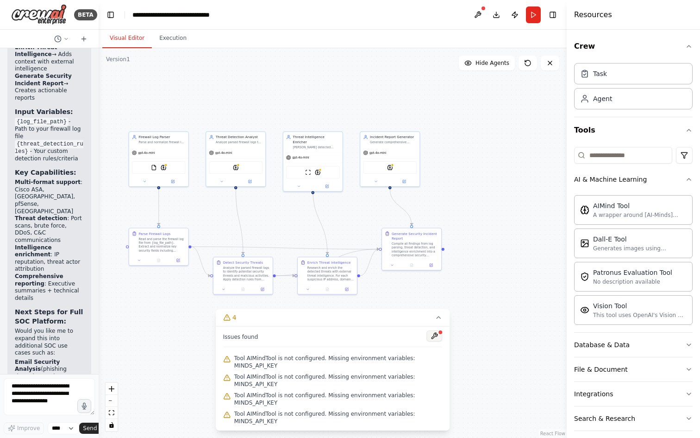
click at [434, 336] on button at bounding box center [434, 335] width 16 height 11
click at [436, 314] on icon at bounding box center [438, 316] width 7 height 7
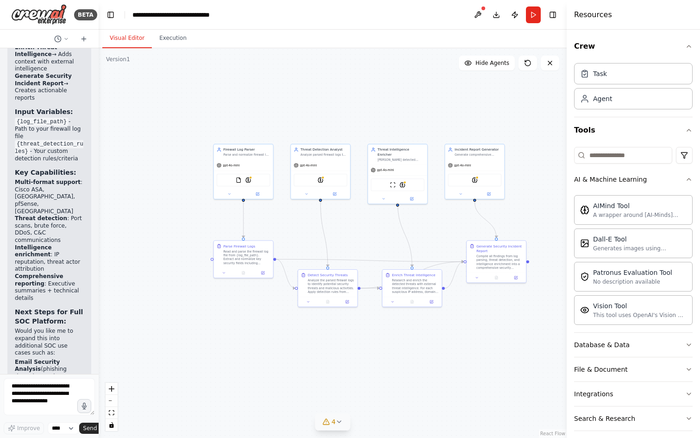
drag, startPoint x: 306, startPoint y: 377, endPoint x: 384, endPoint y: 389, distance: 79.2
click at [384, 389] on div ".deletable-edge-delete-btn { width: 20px; height: 20px; border: 0px solid #ffff…" at bounding box center [333, 242] width 468 height 389
click at [251, 179] on img at bounding box center [249, 179] width 6 height 6
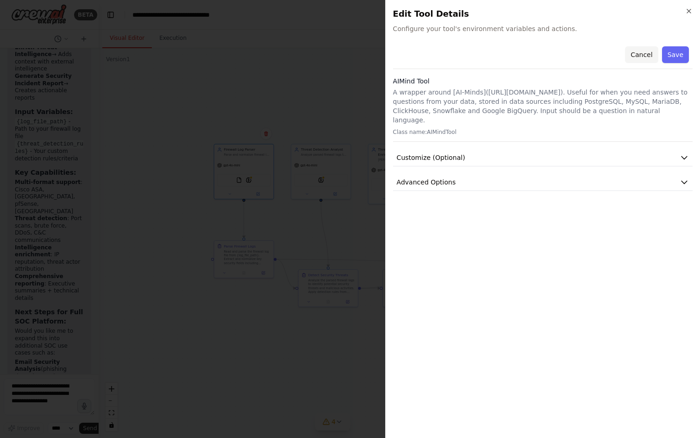
click at [644, 49] on button "Cancel" at bounding box center [641, 54] width 33 height 17
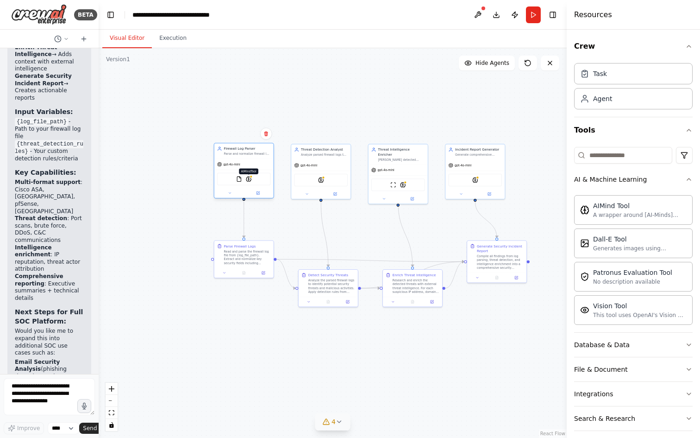
click at [249, 178] on img at bounding box center [249, 179] width 6 height 6
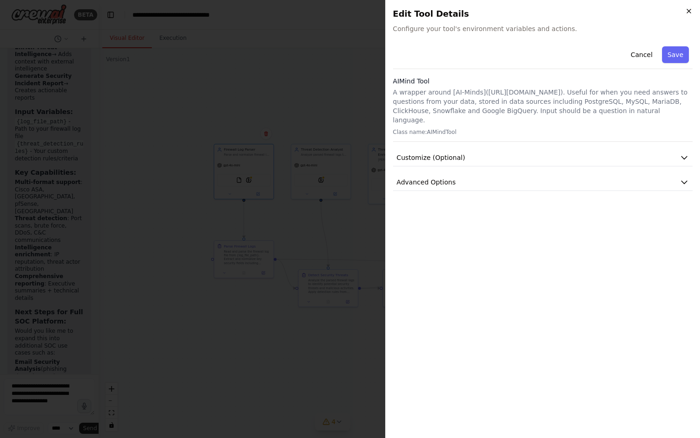
click at [689, 14] on icon "button" at bounding box center [688, 10] width 7 height 7
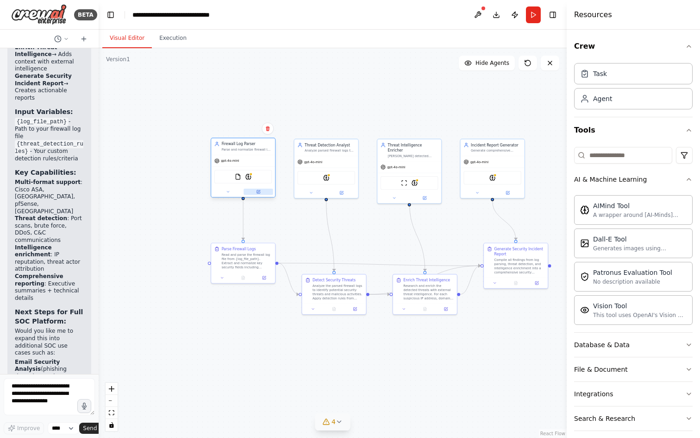
click at [257, 191] on icon at bounding box center [258, 191] width 3 height 3
click at [261, 194] on button at bounding box center [258, 191] width 29 height 6
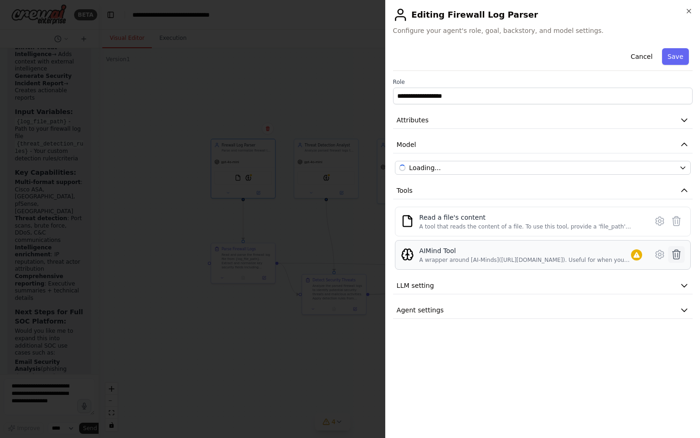
click at [680, 251] on icon at bounding box center [677, 254] width 8 height 9
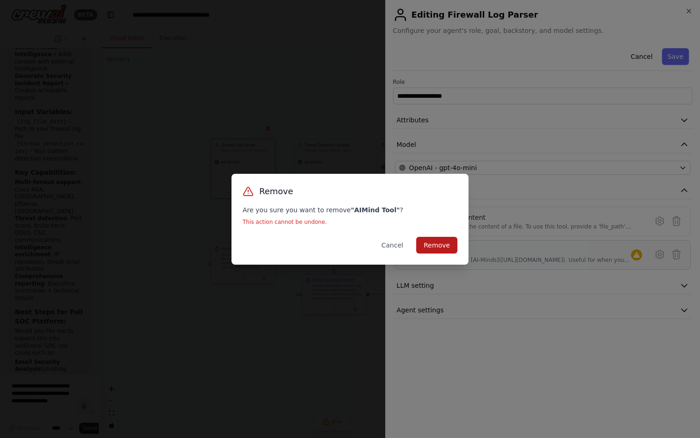
click at [440, 244] on button "Remove" at bounding box center [436, 245] width 41 height 17
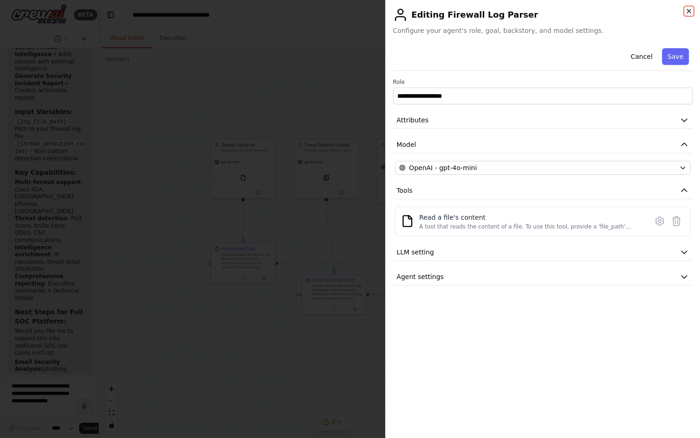
click at [691, 11] on icon "button" at bounding box center [688, 10] width 7 height 7
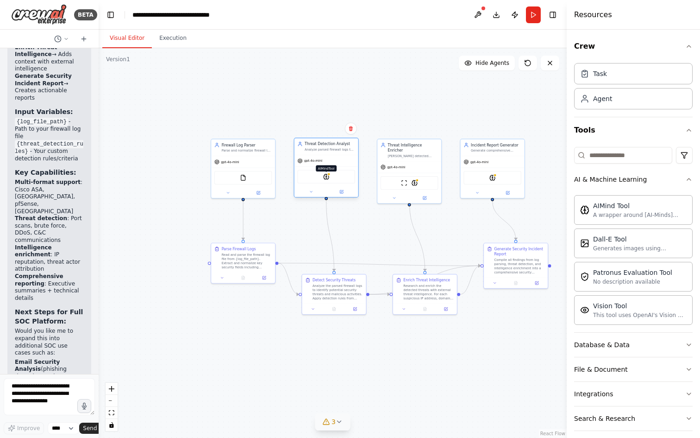
click at [327, 175] on img at bounding box center [326, 177] width 6 height 6
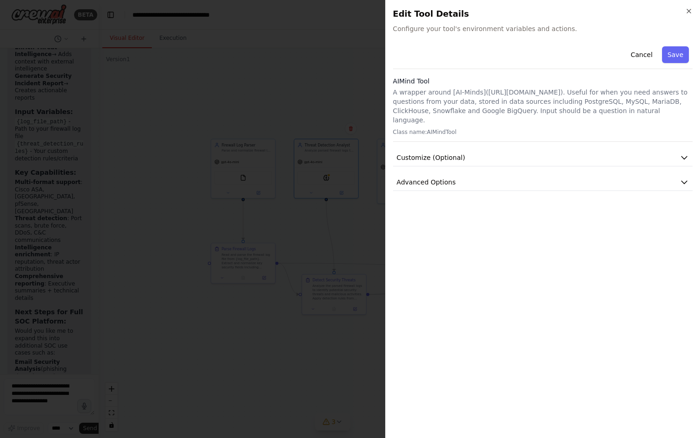
drag, startPoint x: 690, startPoint y: 12, endPoint x: 446, endPoint y: 152, distance: 280.8
click at [690, 12] on icon "button" at bounding box center [689, 11] width 4 height 4
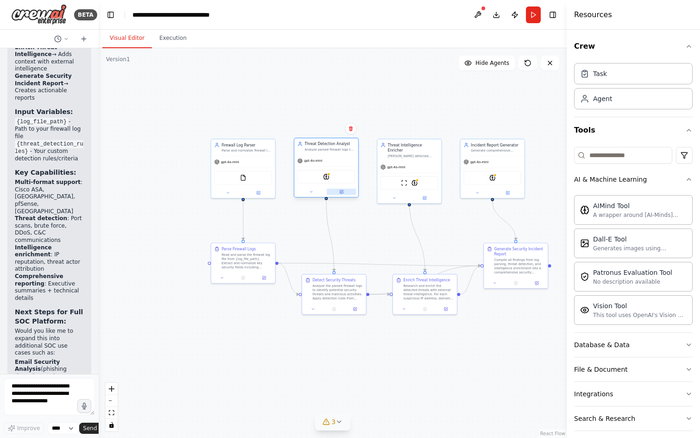
click at [340, 190] on icon at bounding box center [341, 191] width 3 height 3
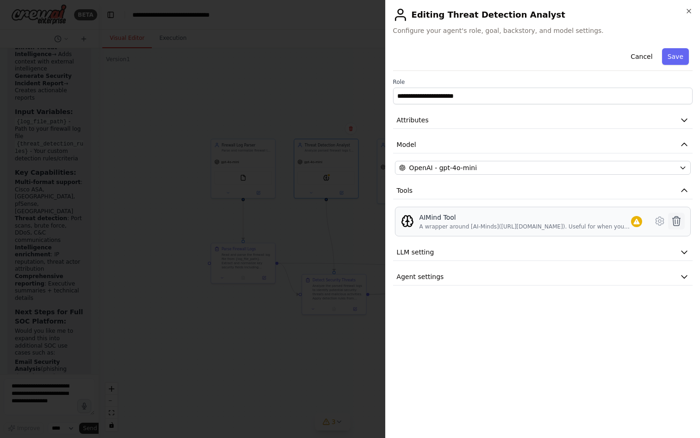
click at [673, 220] on icon at bounding box center [676, 220] width 11 height 11
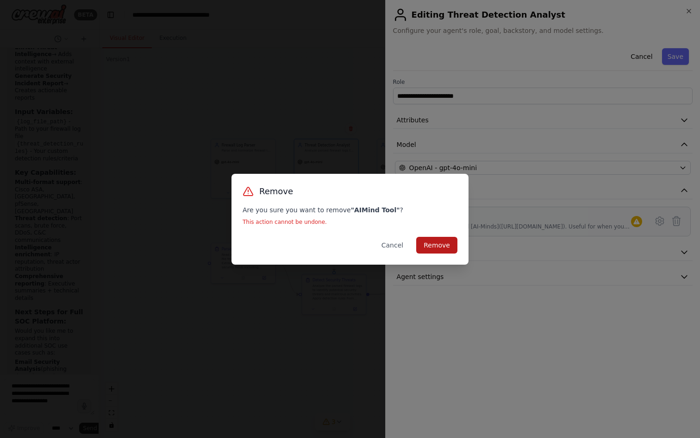
click at [450, 250] on button "Remove" at bounding box center [436, 245] width 41 height 17
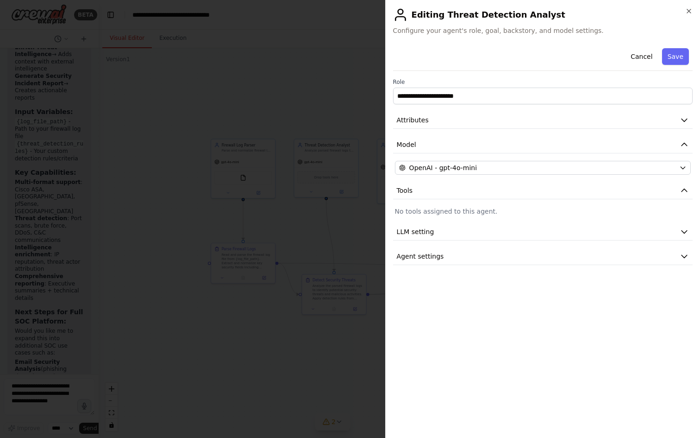
click at [370, 342] on div at bounding box center [350, 219] width 700 height 438
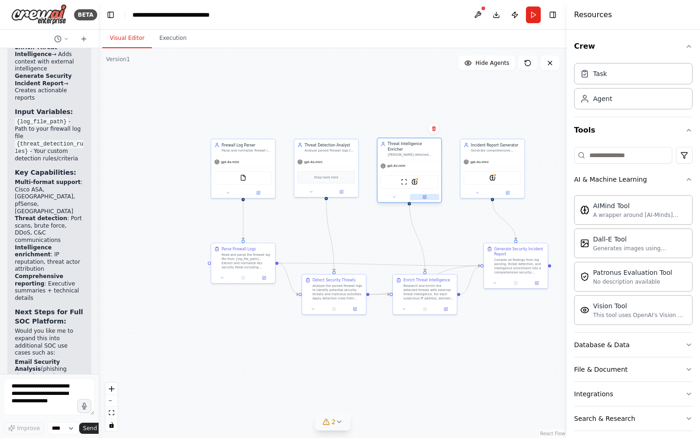
click at [425, 194] on button at bounding box center [424, 197] width 29 height 6
click at [426, 194] on button at bounding box center [424, 197] width 29 height 6
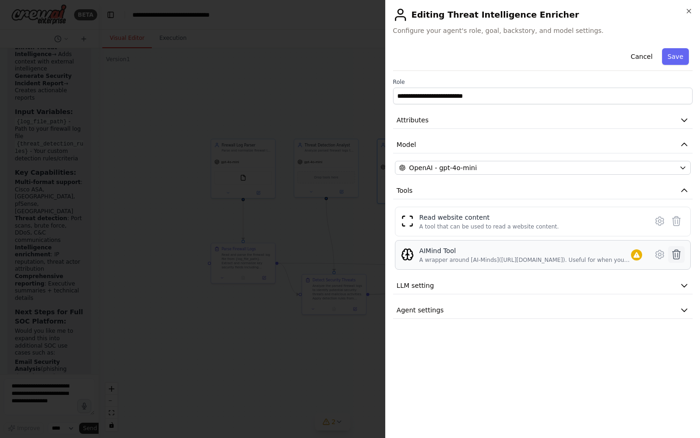
click at [678, 256] on icon at bounding box center [676, 254] width 11 height 11
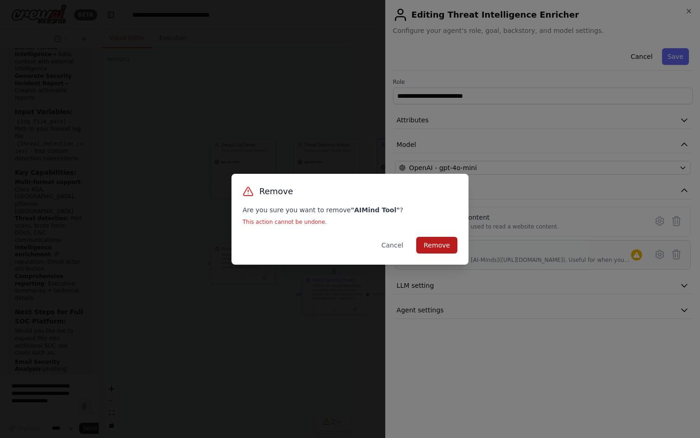
click at [437, 242] on button "Remove" at bounding box center [436, 245] width 41 height 17
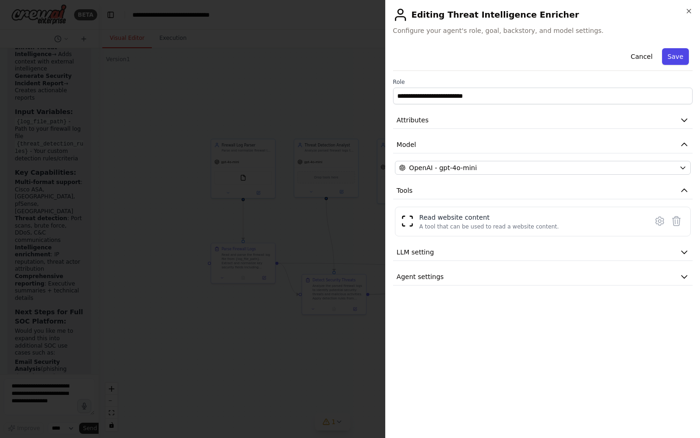
click at [674, 54] on button "Save" at bounding box center [675, 56] width 27 height 17
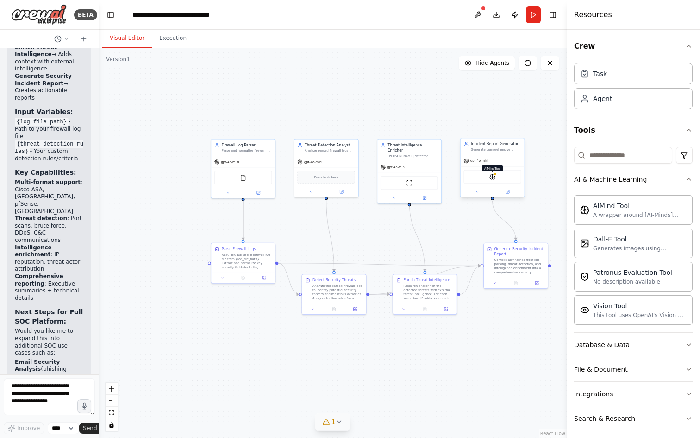
click at [492, 178] on img at bounding box center [492, 177] width 6 height 6
click at [511, 192] on button at bounding box center [507, 191] width 29 height 6
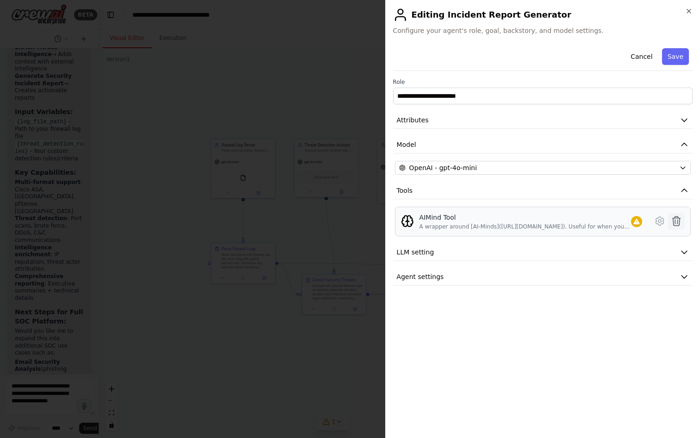
click at [678, 222] on icon at bounding box center [676, 220] width 11 height 11
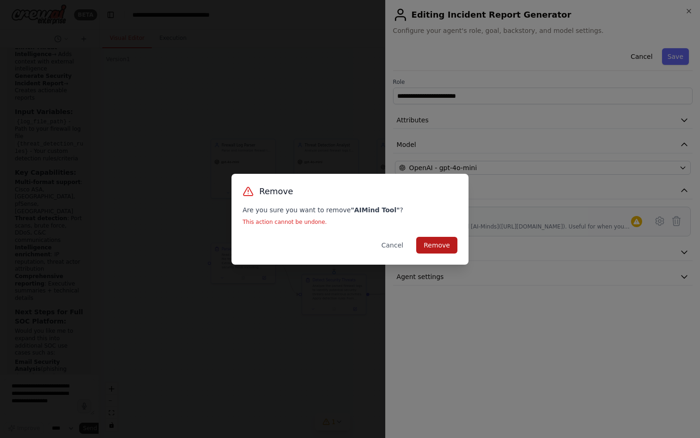
click at [430, 247] on button "Remove" at bounding box center [436, 245] width 41 height 17
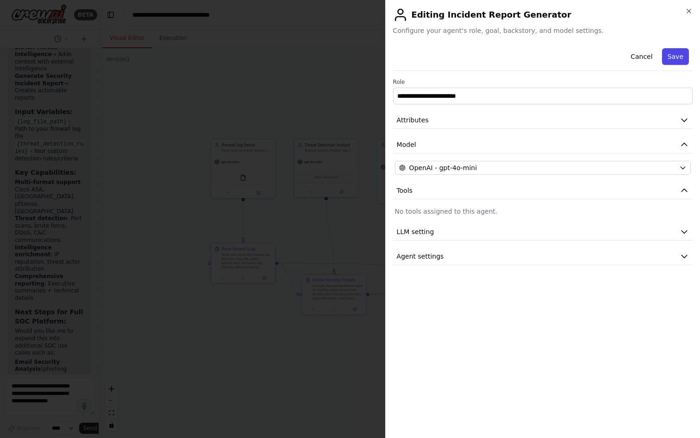
click at [680, 58] on button "Save" at bounding box center [675, 56] width 27 height 17
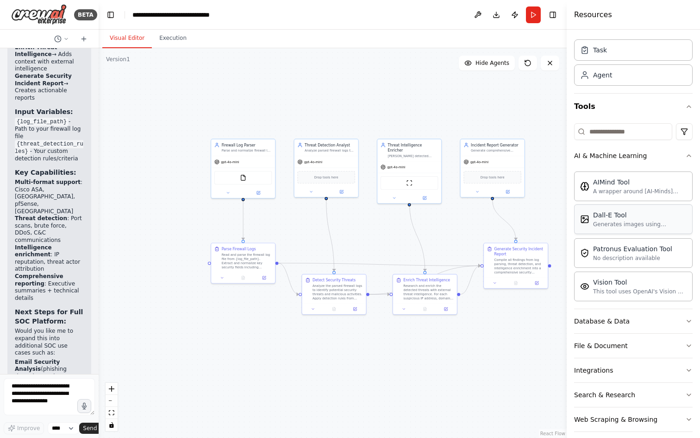
scroll to position [32, 0]
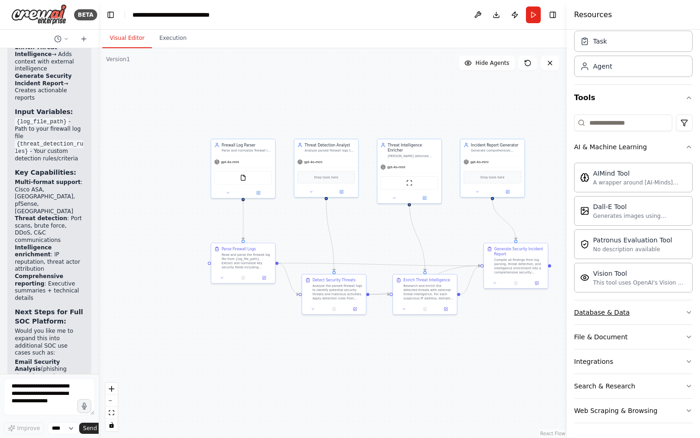
click at [641, 308] on button "Database & Data" at bounding box center [633, 312] width 119 height 24
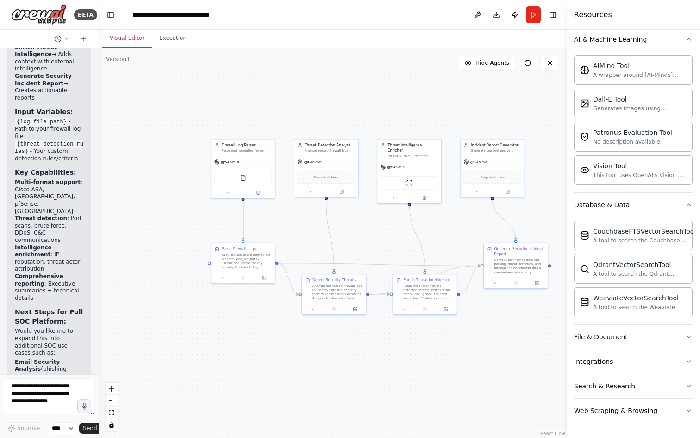
click at [638, 343] on button "File & Document" at bounding box center [633, 337] width 119 height 24
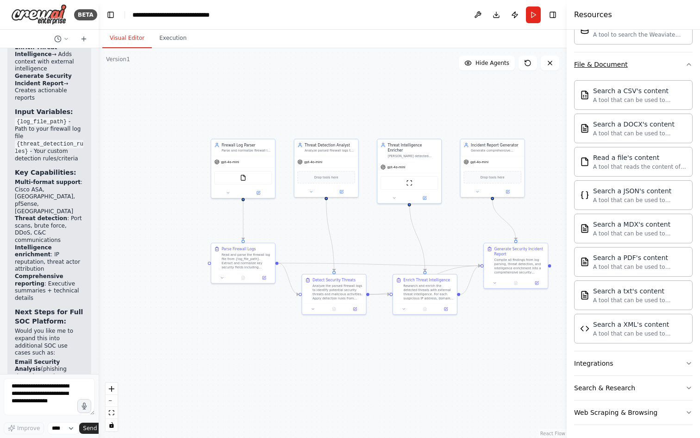
scroll to position [414, 0]
click at [637, 363] on button "Integrations" at bounding box center [633, 361] width 119 height 24
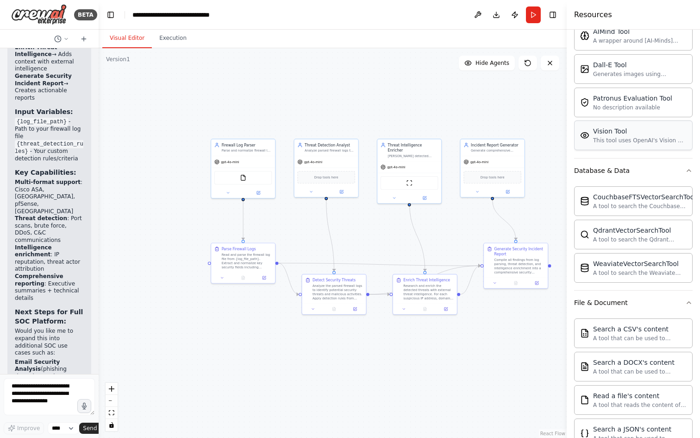
scroll to position [0, 0]
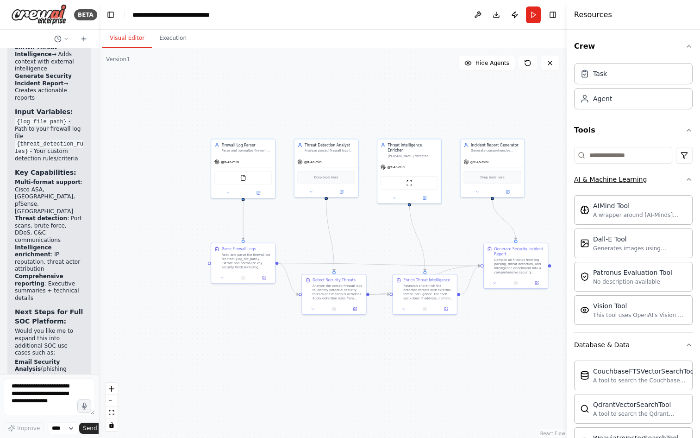
click at [685, 182] on icon "button" at bounding box center [688, 178] width 7 height 7
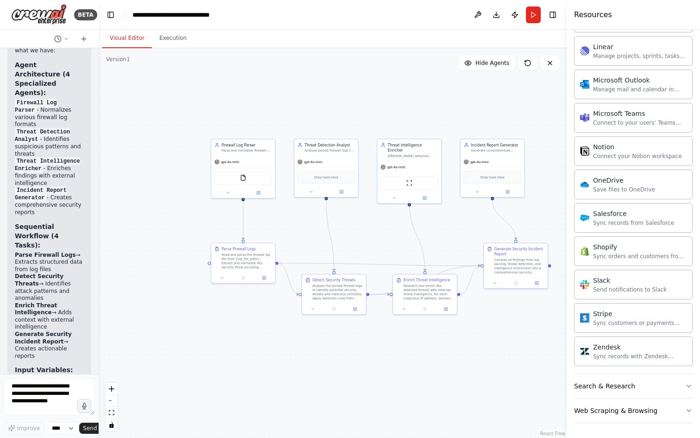
scroll to position [1590, 0]
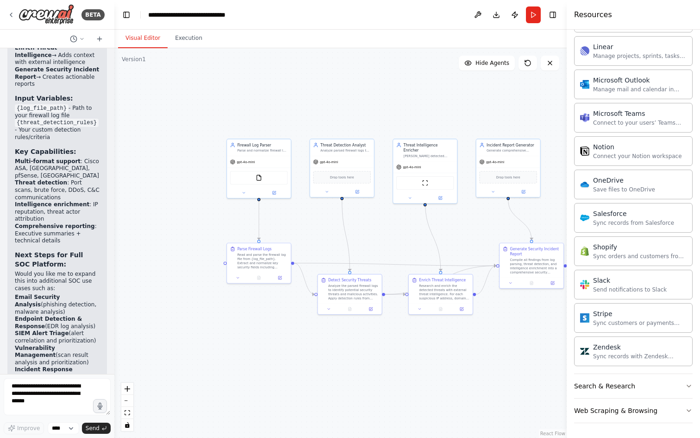
drag, startPoint x: 96, startPoint y: 370, endPoint x: 114, endPoint y: 371, distance: 18.1
click at [114, 371] on div "BETA Lets start expanding the use case for creating AI agent platform for SOC o…" at bounding box center [350, 219] width 700 height 438
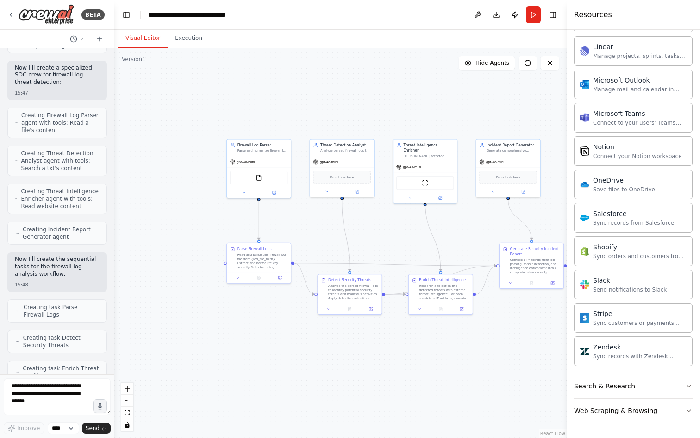
scroll to position [766, 0]
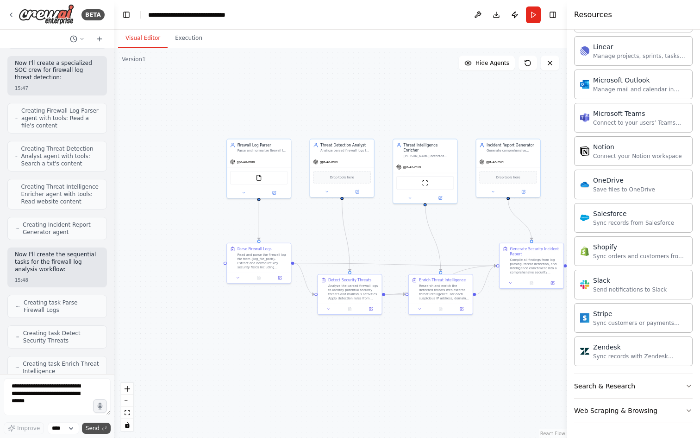
click at [105, 426] on icon "submit" at bounding box center [104, 428] width 6 height 6
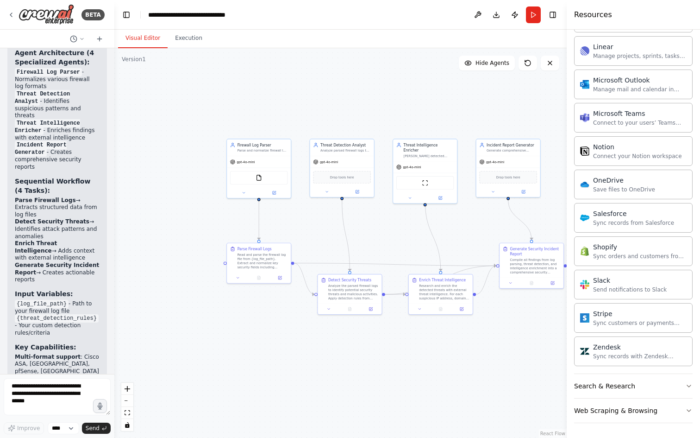
scroll to position [1692, 0]
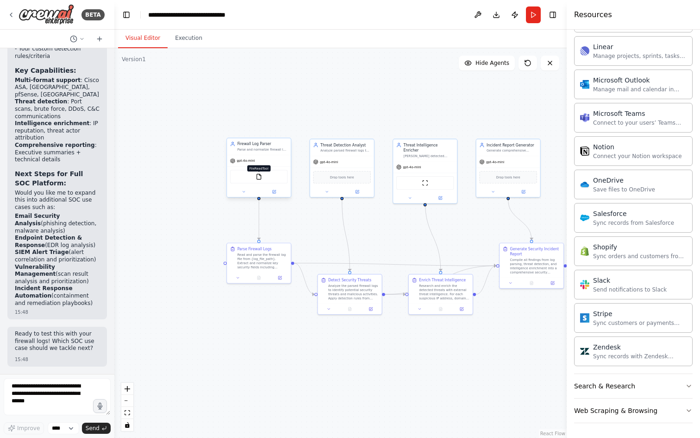
click at [258, 178] on img at bounding box center [259, 177] width 6 height 6
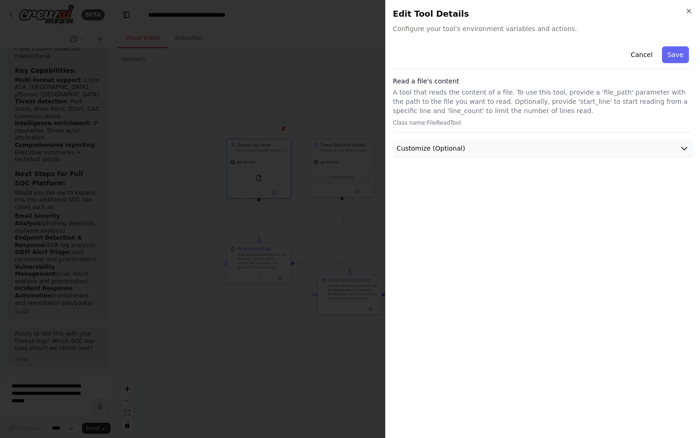
click at [441, 145] on span "Customize (Optional)" at bounding box center [431, 148] width 69 height 9
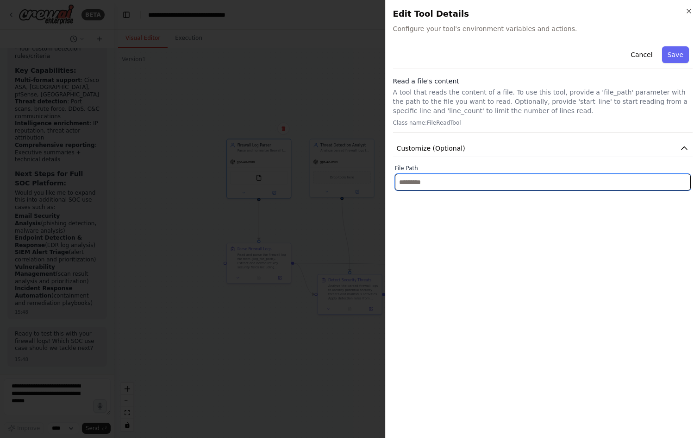
click at [430, 181] on input "text" at bounding box center [543, 182] width 296 height 17
paste input "**********"
type input "**********"
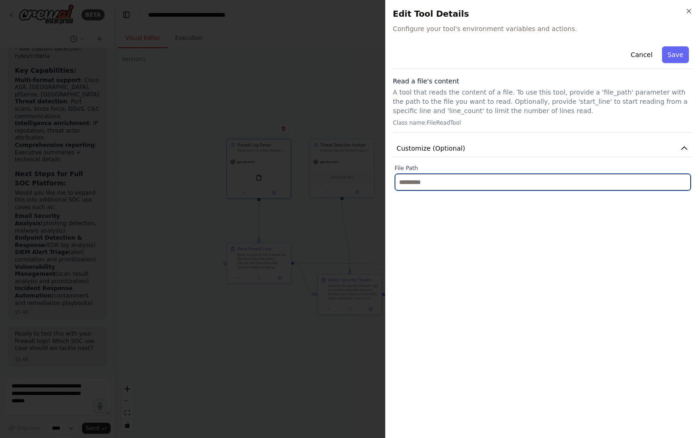
scroll to position [0, 0]
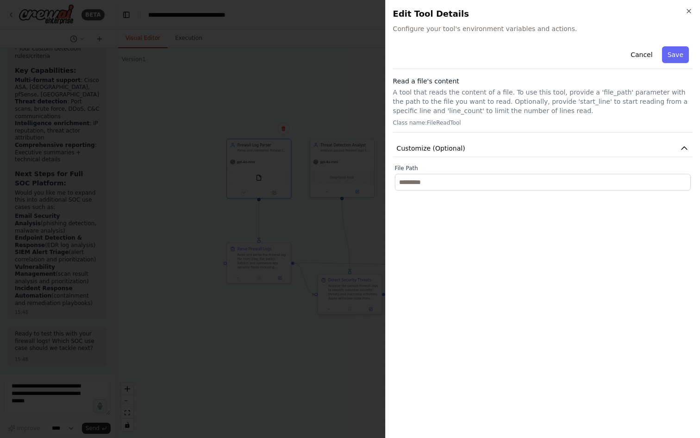
click at [524, 219] on div "Cancel Save Read a file's content A tool that reads the content of a file. To u…" at bounding box center [543, 237] width 300 height 388
click at [631, 52] on button "Cancel" at bounding box center [641, 54] width 33 height 17
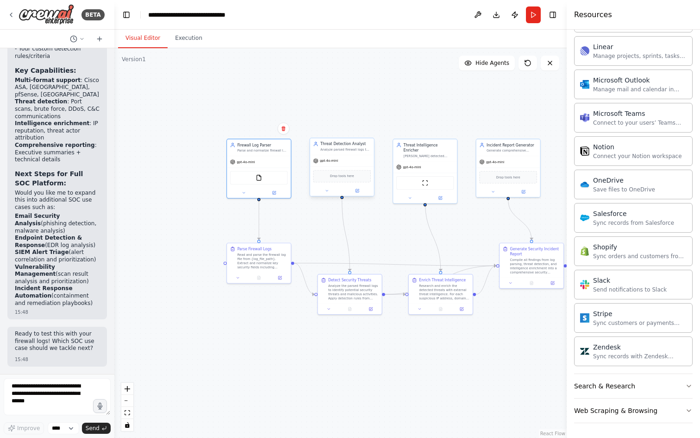
click at [336, 177] on span "Drop tools here" at bounding box center [342, 176] width 24 height 5
click at [430, 177] on div "ScrapeWebsiteTool" at bounding box center [425, 181] width 58 height 13
click at [425, 179] on img at bounding box center [425, 182] width 6 height 6
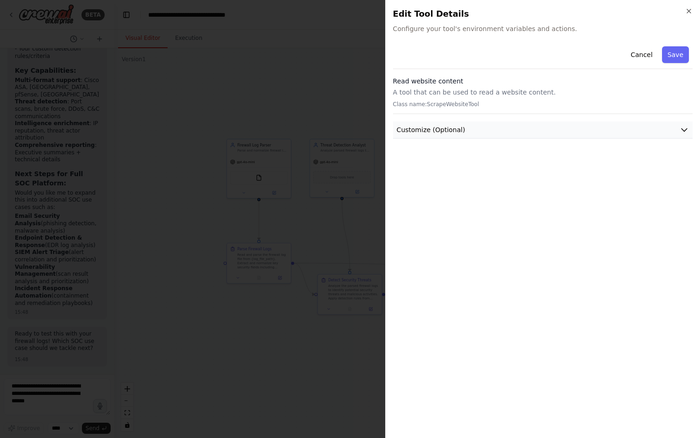
click at [634, 123] on button "Customize (Optional)" at bounding box center [543, 129] width 300 height 17
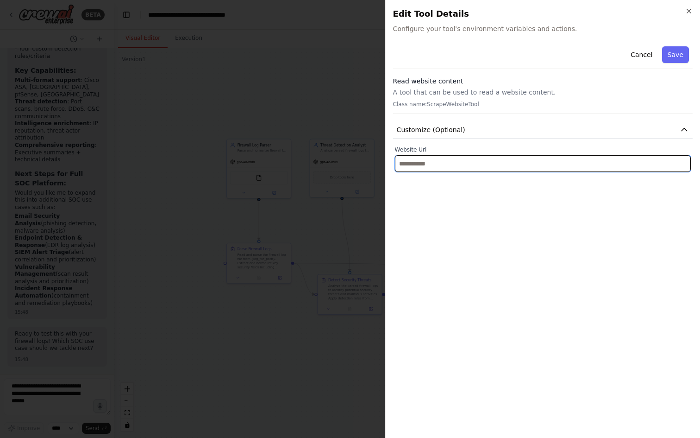
click at [566, 165] on input "text" at bounding box center [543, 163] width 296 height 17
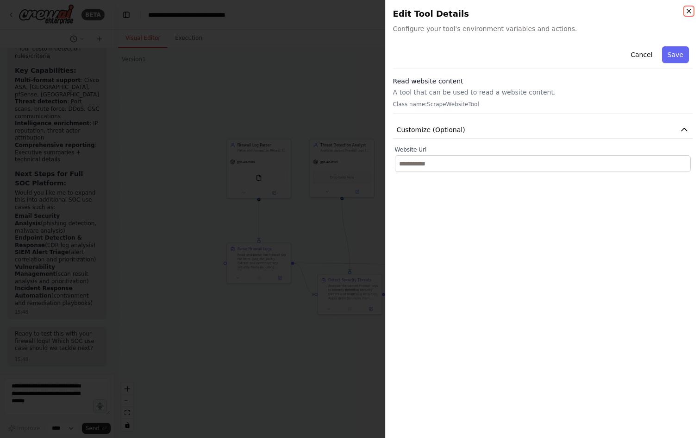
click at [692, 12] on icon "button" at bounding box center [688, 10] width 7 height 7
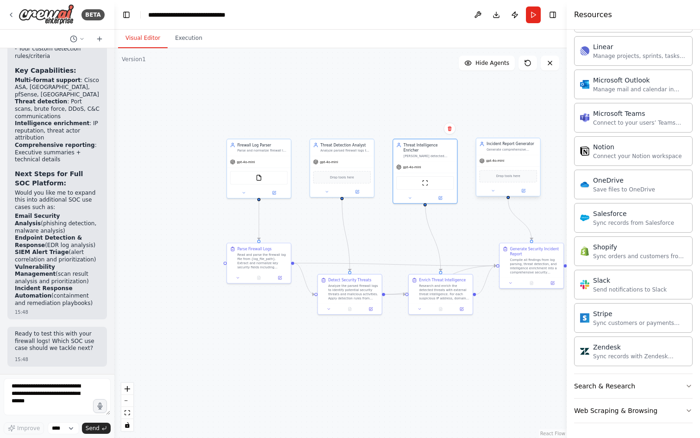
click at [520, 156] on div "gpt-4o-mini" at bounding box center [508, 161] width 64 height 12
click at [331, 109] on div ".deletable-edge-delete-btn { width: 20px; height: 20px; border: 0px solid #ffff…" at bounding box center [340, 242] width 452 height 389
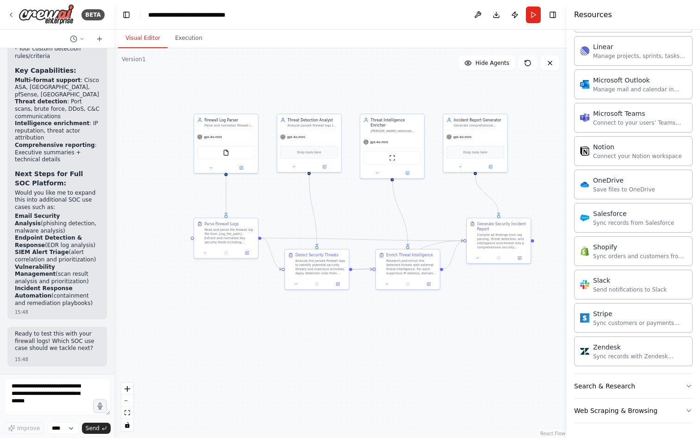
drag, startPoint x: 405, startPoint y: 242, endPoint x: 372, endPoint y: 217, distance: 41.3
click at [372, 217] on div ".deletable-edge-delete-btn { width: 20px; height: 20px; border: 0px solid #ffff…" at bounding box center [340, 242] width 452 height 389
click at [533, 240] on div ".deletable-edge-delete-btn { width: 20px; height: 20px; border: 0px solid #ffff…" at bounding box center [340, 242] width 452 height 389
drag, startPoint x: 533, startPoint y: 242, endPoint x: 524, endPoint y: 243, distance: 8.8
click at [524, 243] on div ".deletable-edge-delete-btn { width: 20px; height: 20px; border: 0px solid #ffff…" at bounding box center [340, 242] width 452 height 389
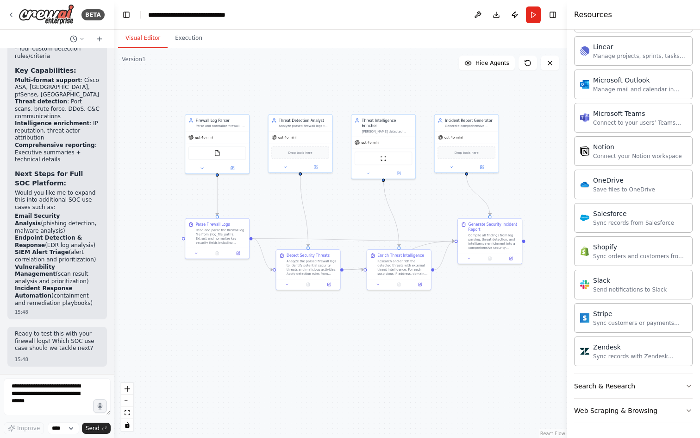
click at [529, 164] on div ".deletable-edge-delete-btn { width: 20px; height: 20px; border: 0px solid #ffff…" at bounding box center [340, 242] width 452 height 389
click at [473, 137] on div "gpt-4o-mini" at bounding box center [467, 137] width 64 height 12
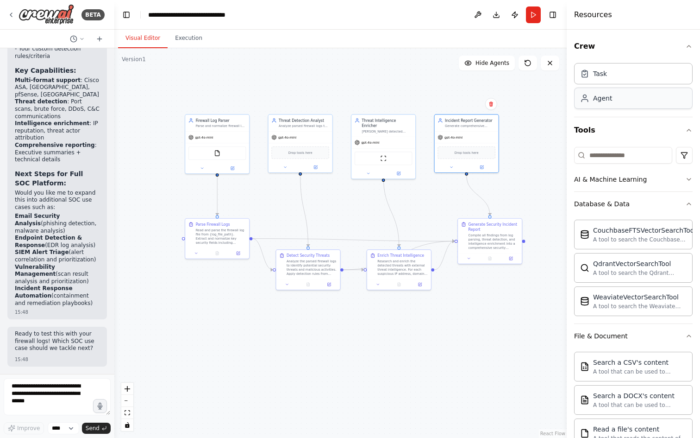
click at [625, 97] on div "Agent" at bounding box center [633, 98] width 119 height 21
click at [631, 99] on div "Agent" at bounding box center [633, 98] width 119 height 21
drag, startPoint x: 543, startPoint y: 163, endPoint x: 520, endPoint y: 133, distance: 37.4
click at [520, 133] on div "gpt-4o-mini" at bounding box center [539, 137] width 64 height 12
click at [541, 189] on div ".deletable-edge-delete-btn { width: 20px; height: 20px; border: 0px solid #ffff…" at bounding box center [340, 242] width 452 height 389
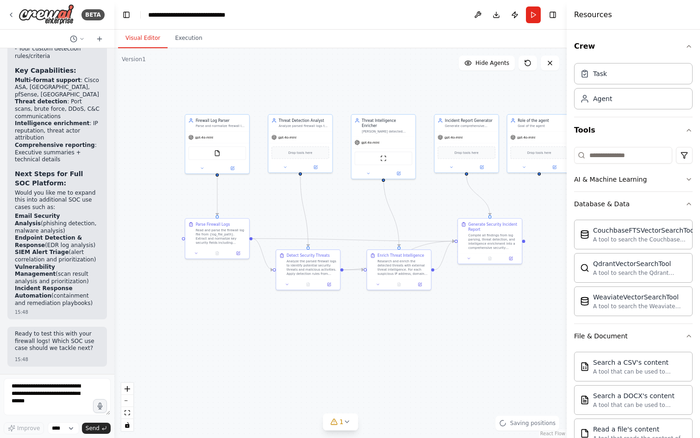
click at [544, 202] on div ".deletable-edge-delete-btn { width: 20px; height: 20px; border: 0px solid #ffff…" at bounding box center [340, 242] width 452 height 389
drag, startPoint x: 539, startPoint y: 174, endPoint x: 524, endPoint y: 242, distance: 69.3
click at [524, 242] on div ".deletable-edge-delete-btn { width: 20px; height: 20px; border: 0px solid #ffff…" at bounding box center [340, 242] width 452 height 389
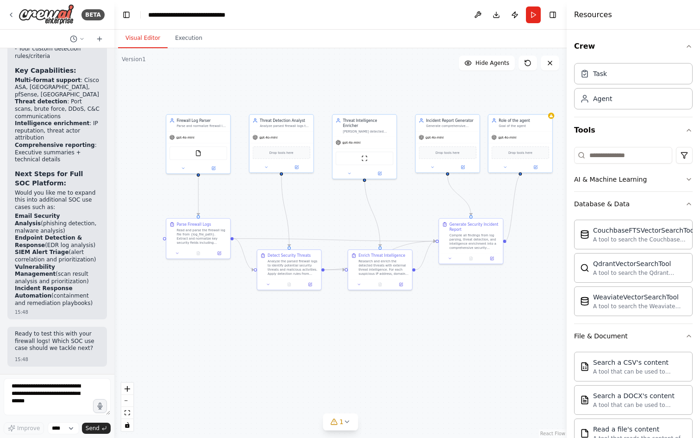
drag, startPoint x: 524, startPoint y: 240, endPoint x: 521, endPoint y: 175, distance: 64.9
click at [521, 175] on div ".deletable-edge-delete-btn { width: 20px; height: 20px; border: 0px solid #ffff…" at bounding box center [340, 242] width 452 height 389
click at [520, 175] on div ".deletable-edge-delete-btn { width: 20px; height: 20px; border: 0px solid #ffff…" at bounding box center [340, 242] width 452 height 389
click at [501, 166] on button at bounding box center [504, 166] width 29 height 6
click at [481, 185] on div ".deletable-edge-delete-btn { width: 20px; height: 20px; border: 0px solid #ffff…" at bounding box center [340, 242] width 452 height 389
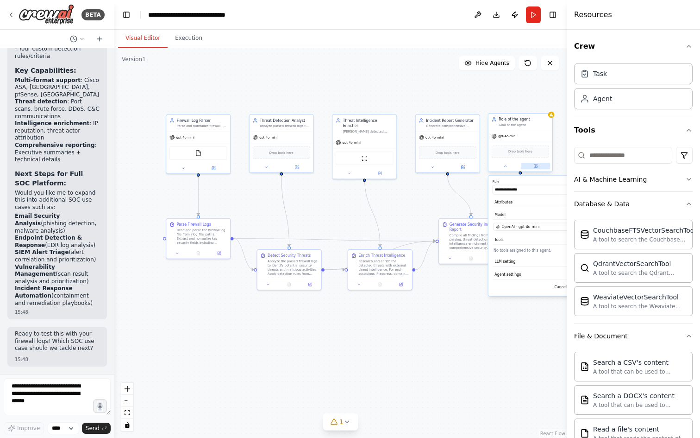
click at [537, 167] on icon at bounding box center [535, 165] width 3 height 3
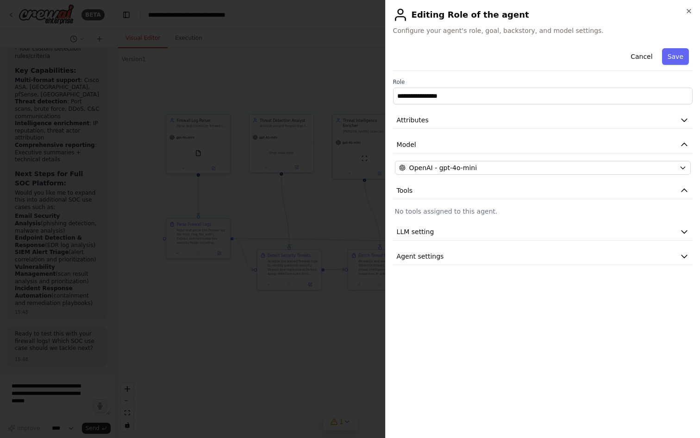
click at [687, 15] on h2 "Editing Role of the agent" at bounding box center [543, 14] width 300 height 15
click at [688, 7] on div "**********" at bounding box center [542, 219] width 315 height 438
click at [690, 13] on icon "button" at bounding box center [688, 10] width 7 height 7
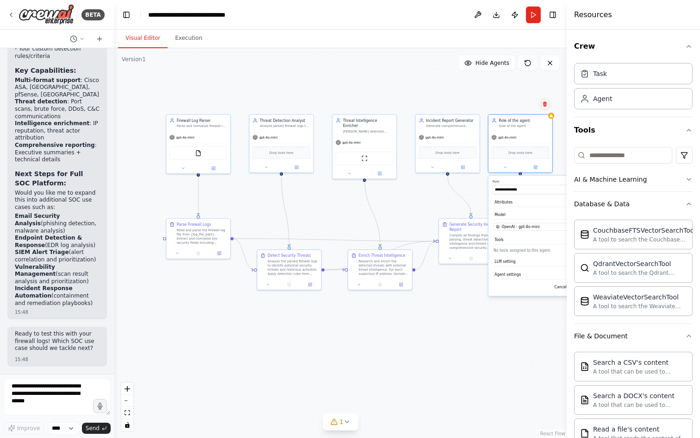
click at [548, 104] on button at bounding box center [545, 104] width 12 height 12
click at [534, 103] on button "Confirm" at bounding box center [518, 103] width 33 height 11
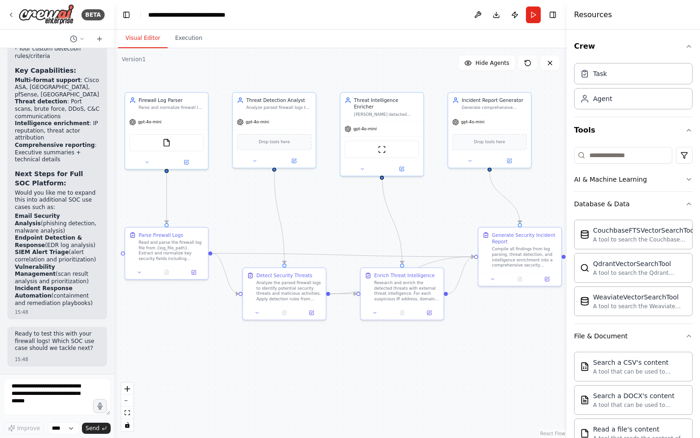
drag, startPoint x: 394, startPoint y: 195, endPoint x: 424, endPoint y: 196, distance: 29.6
click at [424, 196] on div ".deletable-edge-delete-btn { width: 20px; height: 20px; border: 0px solid #ffff…" at bounding box center [340, 242] width 452 height 389
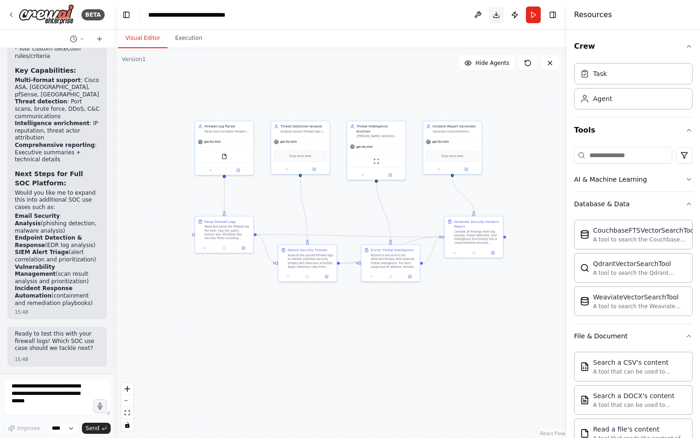
click at [497, 15] on button "Download" at bounding box center [496, 14] width 15 height 17
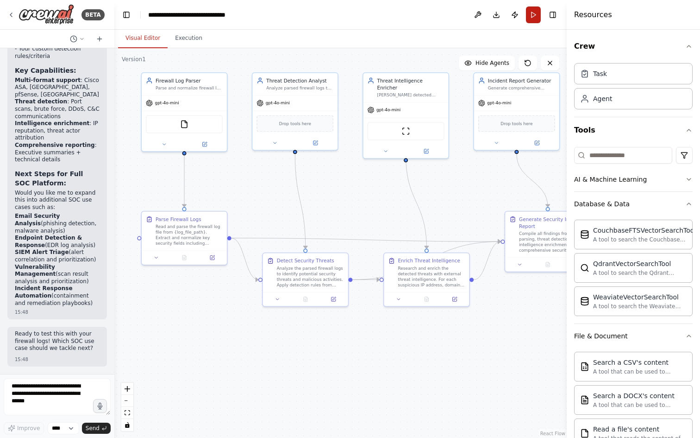
click at [536, 14] on button "Run" at bounding box center [533, 14] width 15 height 17
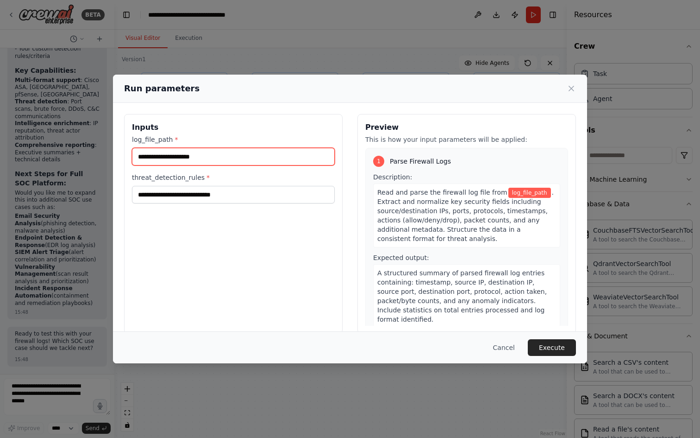
click at [260, 155] on input "log_file_path *" at bounding box center [233, 157] width 203 height 18
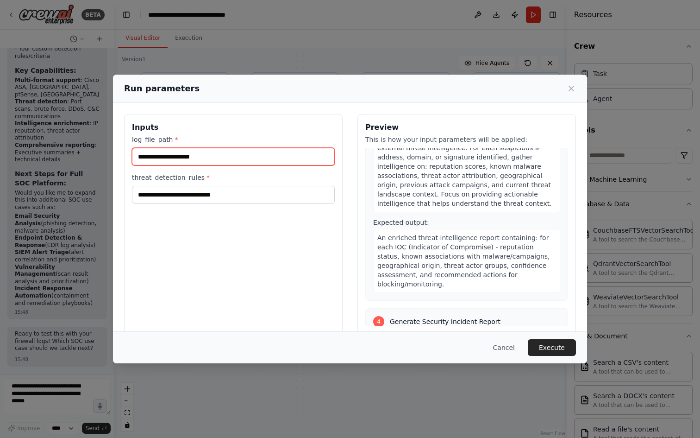
scroll to position [633, 0]
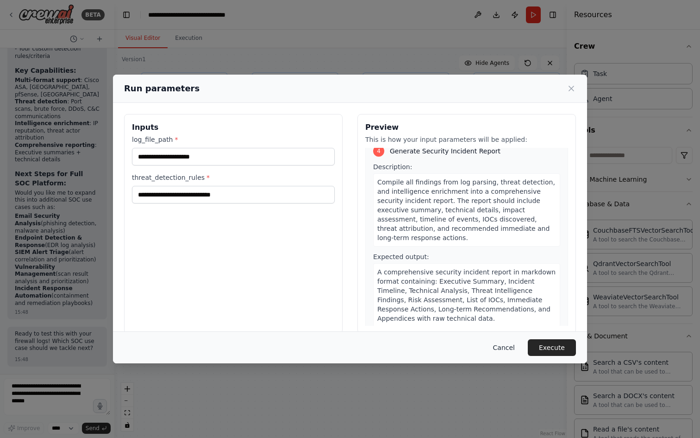
click at [508, 348] on button "Cancel" at bounding box center [504, 347] width 37 height 17
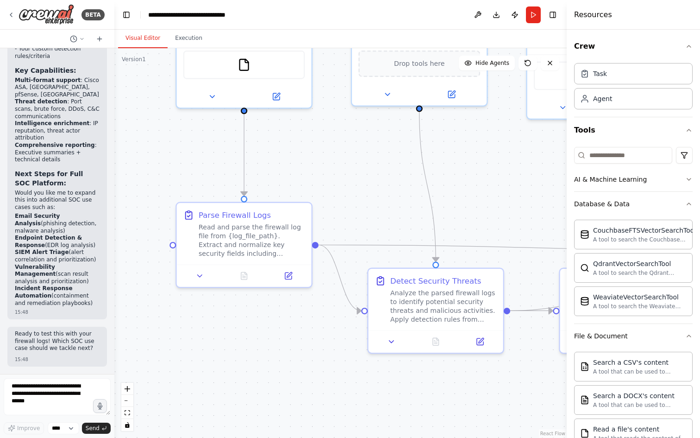
drag, startPoint x: 193, startPoint y: 339, endPoint x: 303, endPoint y: 369, distance: 114.1
click at [303, 369] on div ".deletable-edge-delete-btn { width: 20px; height: 20px; border: 0px solid #ffff…" at bounding box center [340, 242] width 452 height 389
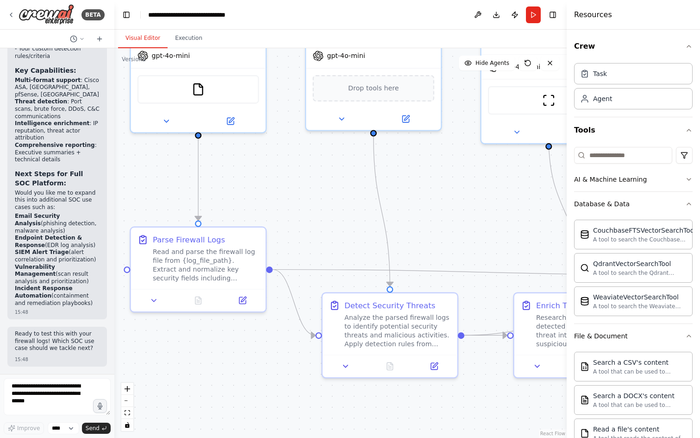
drag, startPoint x: 263, startPoint y: 382, endPoint x: 241, endPoint y: 391, distance: 24.3
click at [238, 394] on div ".deletable-edge-delete-btn { width: 20px; height: 20px; border: 0px solid #ffff…" at bounding box center [340, 242] width 452 height 389
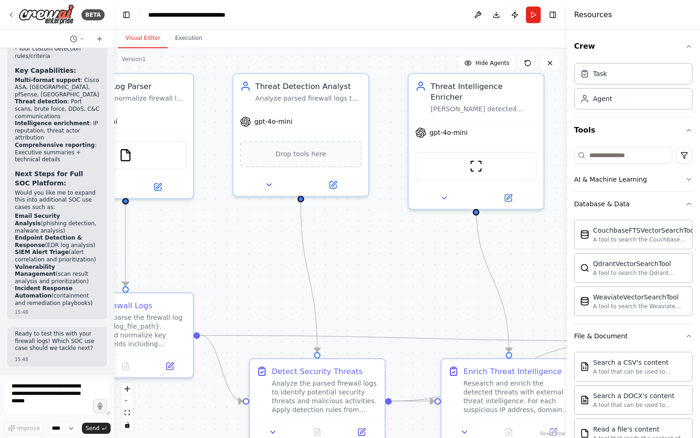
drag, startPoint x: 430, startPoint y: 237, endPoint x: 365, endPoint y: 301, distance: 91.7
click at [365, 301] on div ".deletable-edge-delete-btn { width: 20px; height: 20px; border: 0px solid #ffff…" at bounding box center [340, 242] width 452 height 389
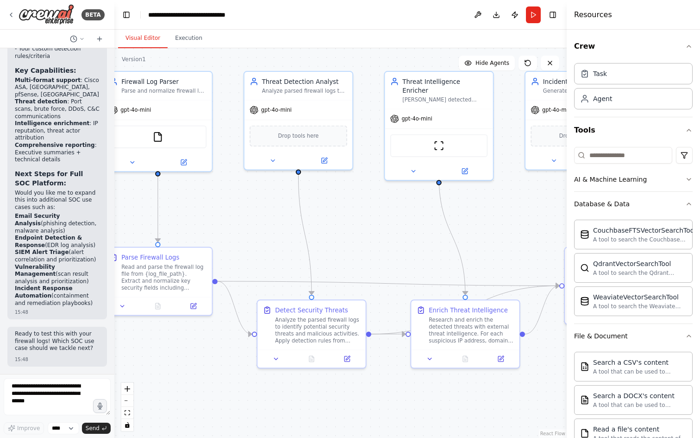
drag, startPoint x: 374, startPoint y: 298, endPoint x: 357, endPoint y: 254, distance: 46.9
click at [357, 254] on div ".deletable-edge-delete-btn { width: 20px; height: 20px; border: 0px solid #ffff…" at bounding box center [340, 242] width 452 height 389
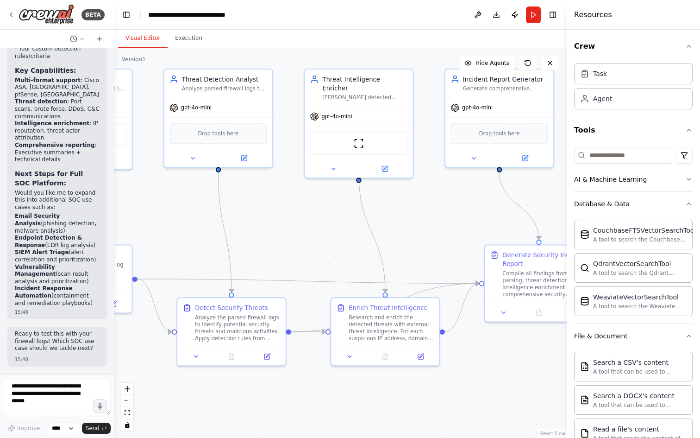
drag, startPoint x: 392, startPoint y: 257, endPoint x: 312, endPoint y: 255, distance: 80.1
click at [312, 255] on div ".deletable-edge-delete-btn { width: 20px; height: 20px; border: 0px solid #ffff…" at bounding box center [340, 242] width 452 height 389
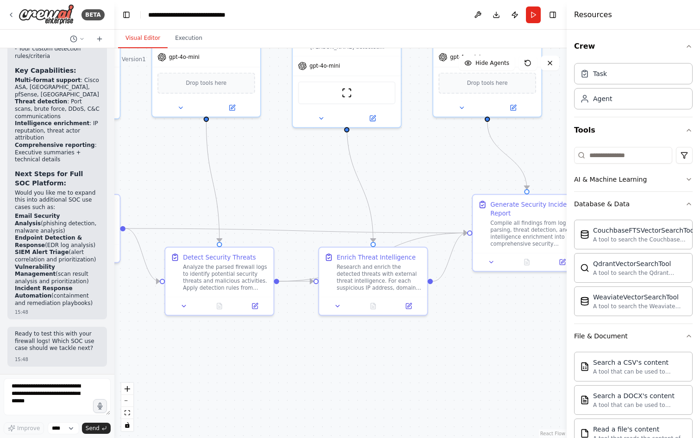
drag, startPoint x: 320, startPoint y: 256, endPoint x: 308, endPoint y: 205, distance: 51.9
click at [308, 205] on div ".deletable-edge-delete-btn { width: 20px; height: 20px; border: 0px solid #ffff…" at bounding box center [340, 242] width 452 height 389
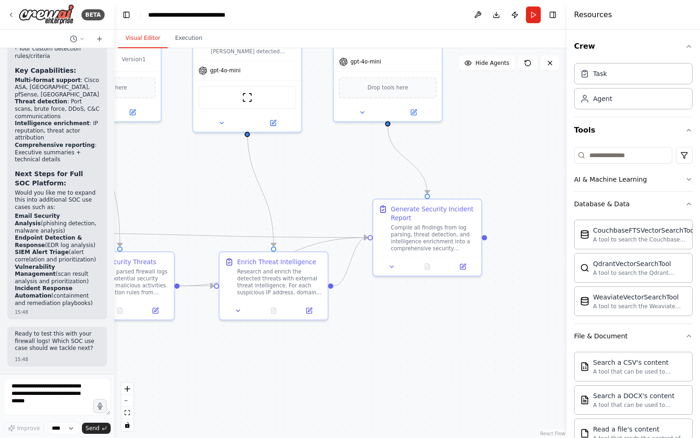
drag, startPoint x: 481, startPoint y: 302, endPoint x: 381, endPoint y: 305, distance: 99.1
click at [381, 305] on div ".deletable-edge-delete-btn { width: 20px; height: 20px; border: 0px solid #ffff…" at bounding box center [340, 242] width 452 height 389
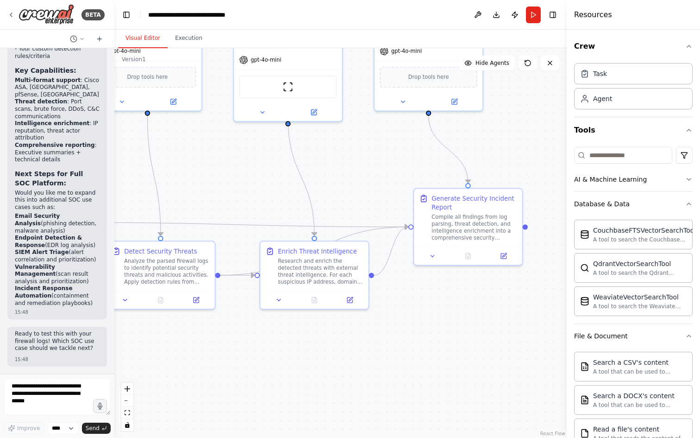
drag, startPoint x: 330, startPoint y: 184, endPoint x: 381, endPoint y: 169, distance: 53.4
click at [381, 169] on div ".deletable-edge-delete-btn { width: 20px; height: 20px; border: 0px solid #ffff…" at bounding box center [340, 242] width 452 height 389
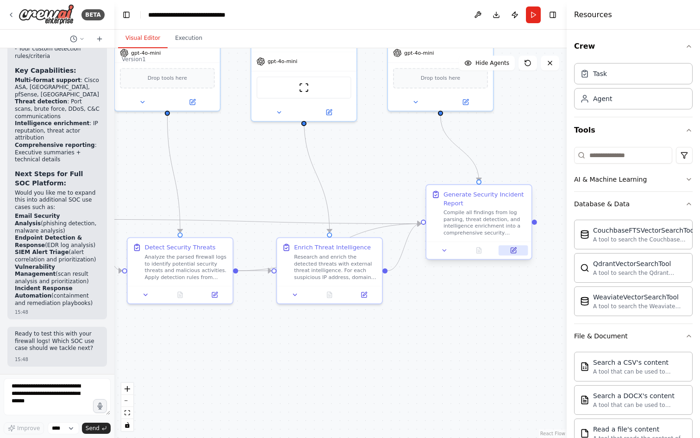
click at [514, 253] on icon at bounding box center [513, 250] width 5 height 5
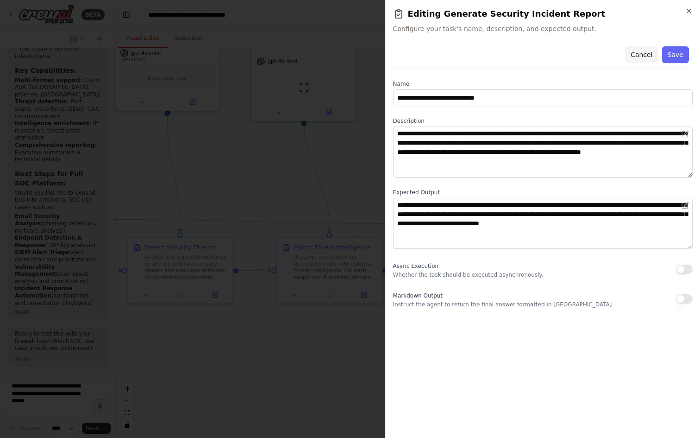
click at [643, 56] on button "Cancel" at bounding box center [641, 54] width 33 height 17
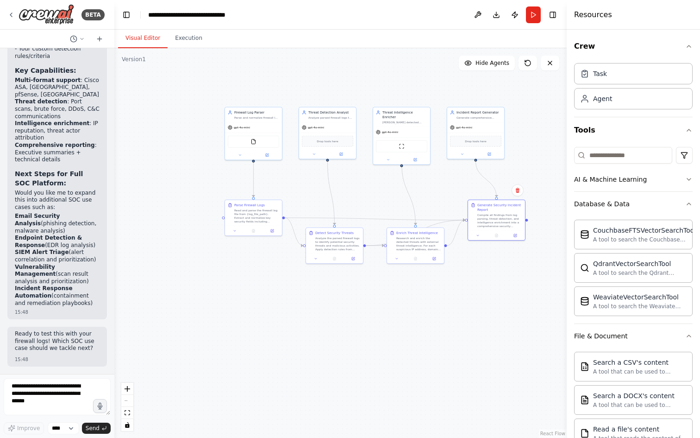
drag, startPoint x: 381, startPoint y: 176, endPoint x: 433, endPoint y: 182, distance: 52.2
click at [433, 182] on div ".deletable-edge-delete-btn { width: 20px; height: 20px; border: 0px solid #ffff…" at bounding box center [340, 242] width 452 height 389
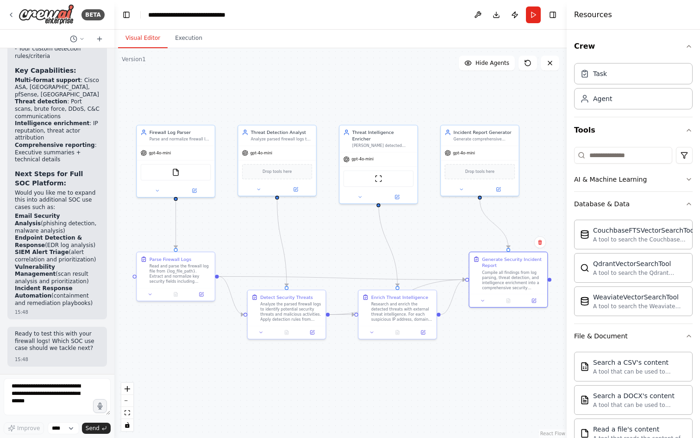
drag, startPoint x: 320, startPoint y: 202, endPoint x: 307, endPoint y: 249, distance: 48.5
click at [307, 249] on div ".deletable-edge-delete-btn { width: 20px; height: 20px; border: 0px solid #ffff…" at bounding box center [340, 242] width 452 height 389
click at [113, 163] on div at bounding box center [113, 219] width 4 height 438
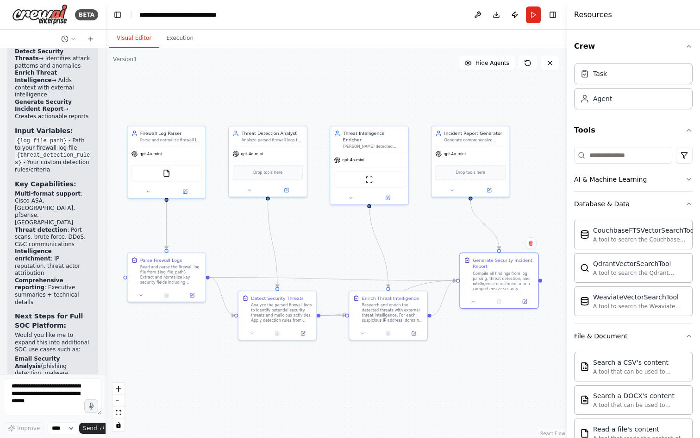
scroll to position [2088, 0]
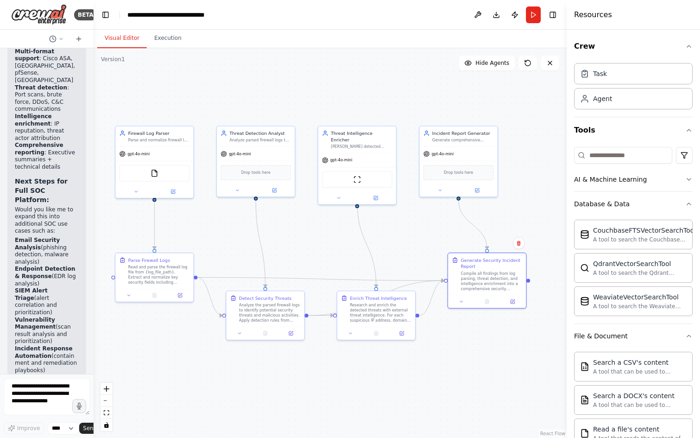
drag, startPoint x: 113, startPoint y: 163, endPoint x: 33, endPoint y: 170, distance: 79.5
click at [33, 170] on div "BETA Lets start expanding the use case for creating AI agent platform for SOC o…" at bounding box center [47, 219] width 94 height 438
click at [107, 415] on button "fit view" at bounding box center [106, 412] width 12 height 12
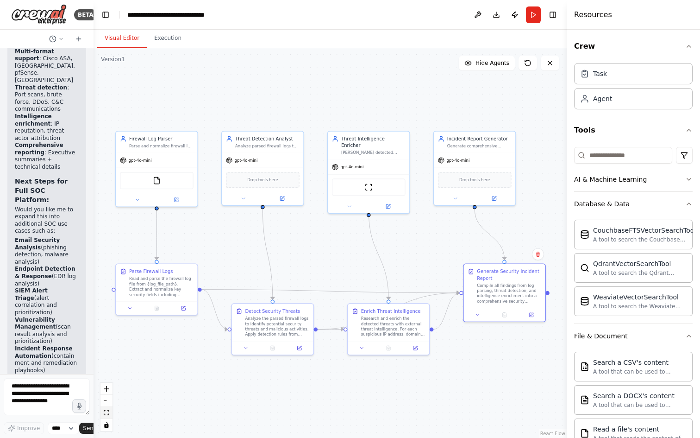
click at [108, 413] on icon "fit view" at bounding box center [107, 412] width 6 height 5
click at [110, 401] on button "zoom out" at bounding box center [106, 400] width 12 height 12
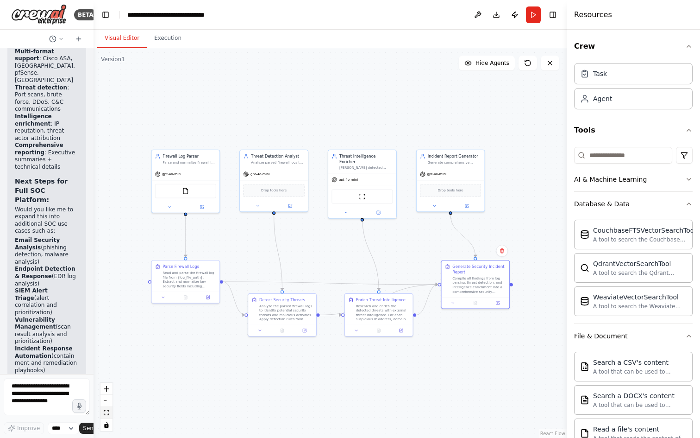
click at [108, 413] on icon "fit view" at bounding box center [107, 412] width 6 height 5
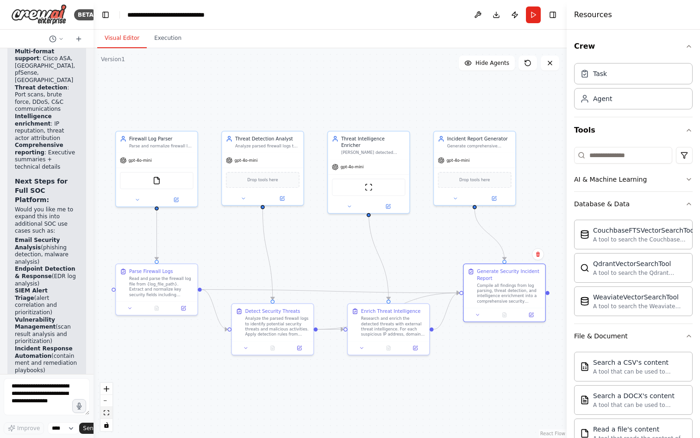
click at [108, 413] on icon "fit view" at bounding box center [107, 412] width 6 height 5
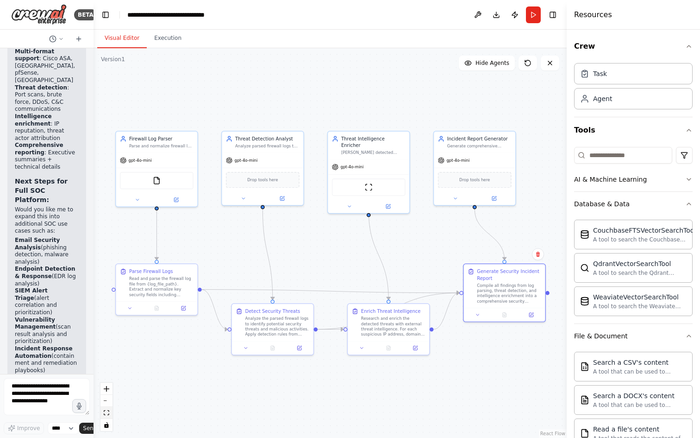
click at [108, 413] on icon "fit view" at bounding box center [107, 412] width 6 height 5
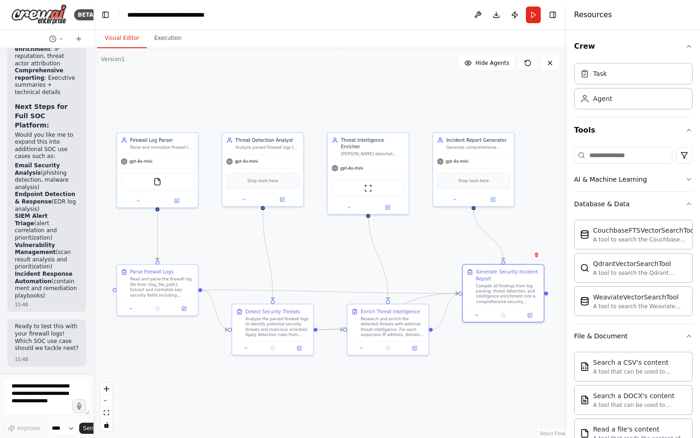
click at [438, 71] on div ".deletable-edge-delete-btn { width: 20px; height: 20px; border: 0px solid #ffff…" at bounding box center [330, 242] width 473 height 389
click at [57, 398] on textarea at bounding box center [47, 396] width 86 height 37
click at [61, 406] on textarea at bounding box center [47, 396] width 86 height 37
drag, startPoint x: 66, startPoint y: 406, endPoint x: 7, endPoint y: 390, distance: 61.3
click at [7, 390] on textarea at bounding box center [47, 396] width 86 height 37
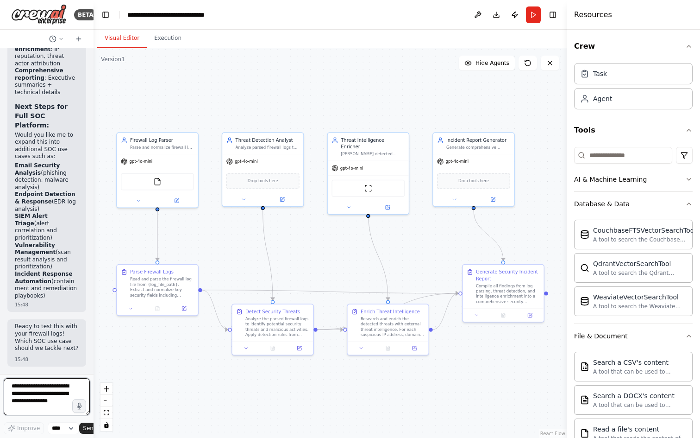
type textarea "*"
type textarea "**********"
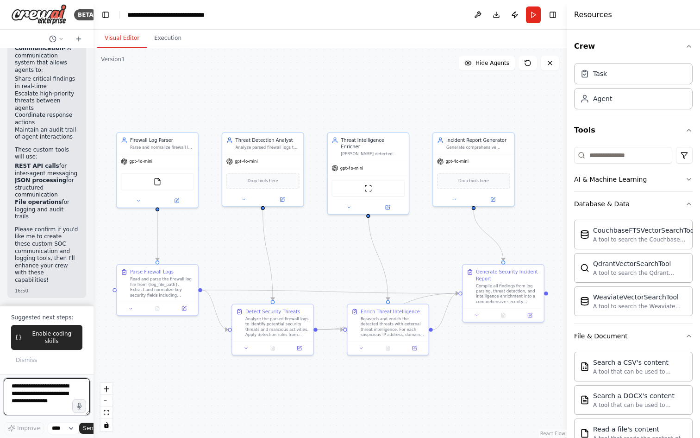
scroll to position [3016, 0]
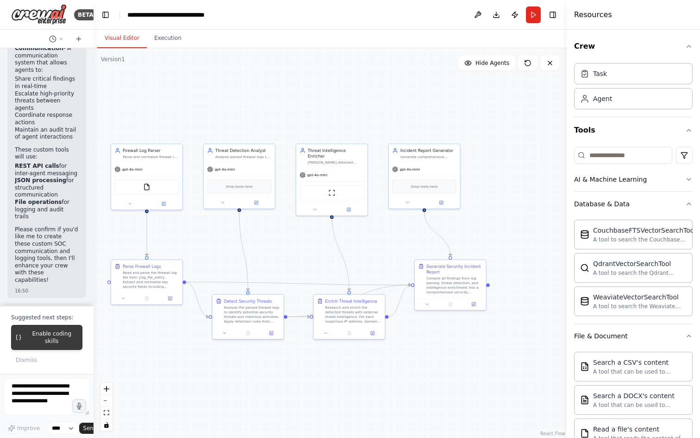
click at [46, 344] on span "Enable coding skills" at bounding box center [51, 337] width 53 height 15
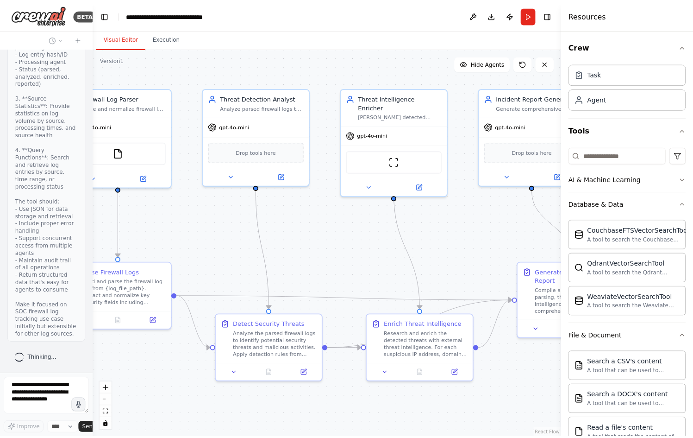
scroll to position [3595, 0]
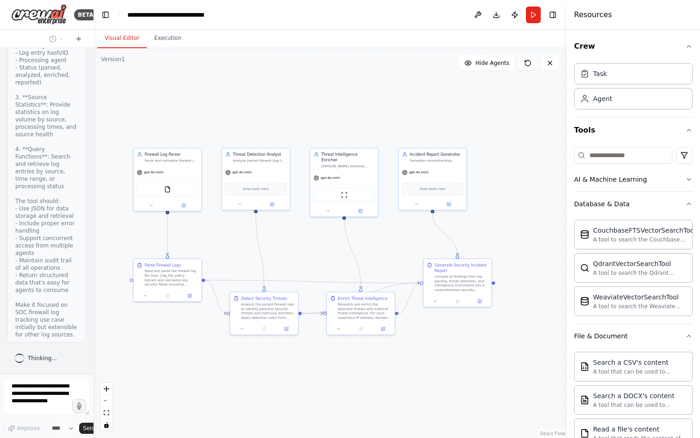
drag, startPoint x: 198, startPoint y: 243, endPoint x: 221, endPoint y: 242, distance: 23.2
click at [221, 242] on div ".deletable-edge-delete-btn { width: 20px; height: 20px; border: 0px solid #ffff…" at bounding box center [330, 242] width 473 height 389
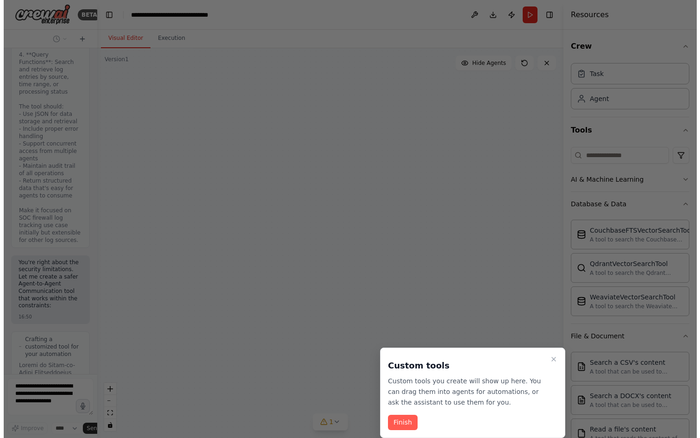
scroll to position [4565, 0]
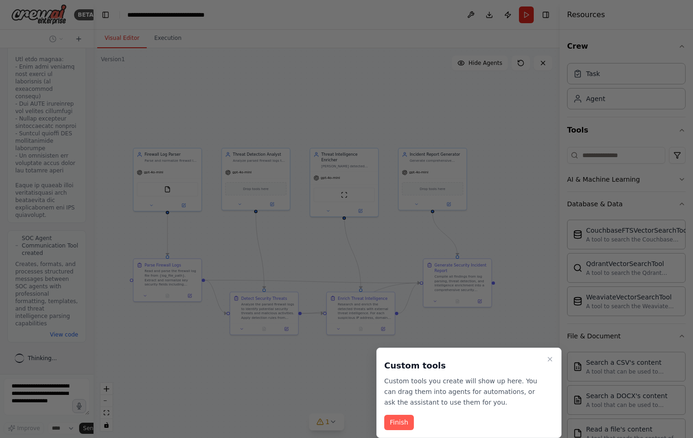
click at [399, 425] on button "Finish" at bounding box center [399, 421] width 30 height 15
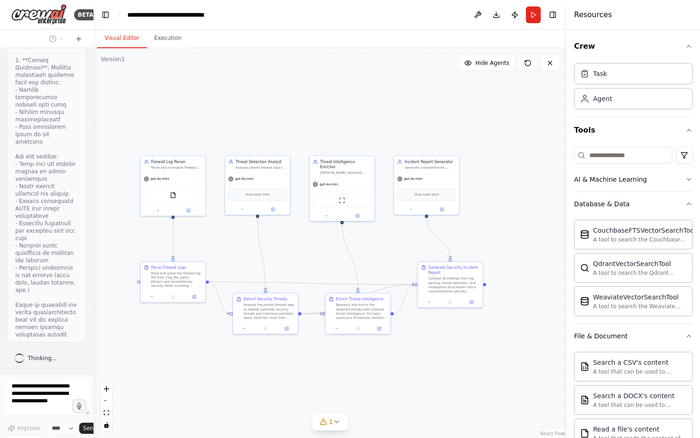
scroll to position [5416, 0]
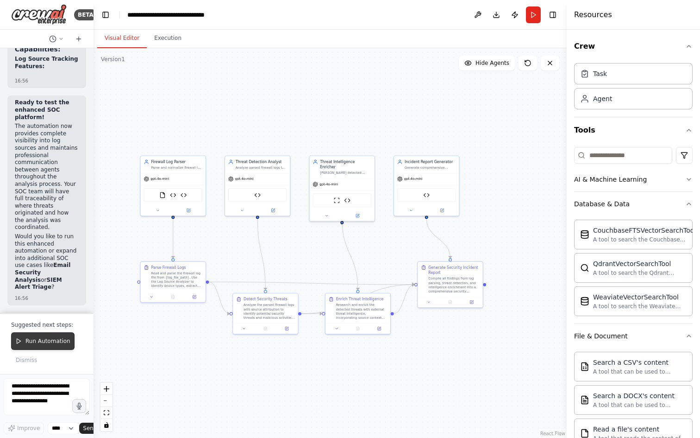
click at [26, 342] on span "Run Automation" at bounding box center [47, 340] width 45 height 7
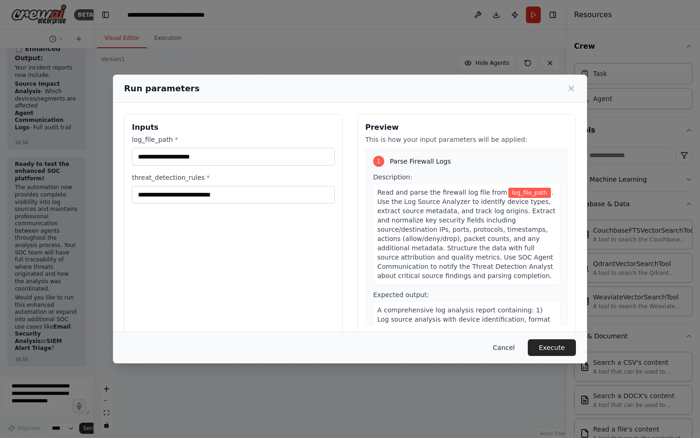
click at [512, 346] on button "Cancel" at bounding box center [504, 347] width 37 height 17
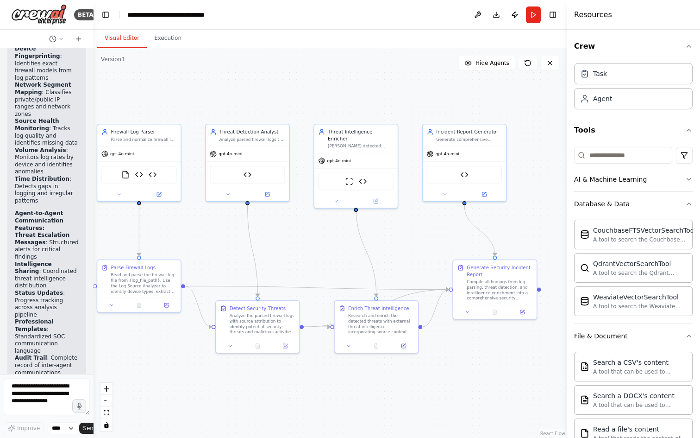
scroll to position [7736, 0]
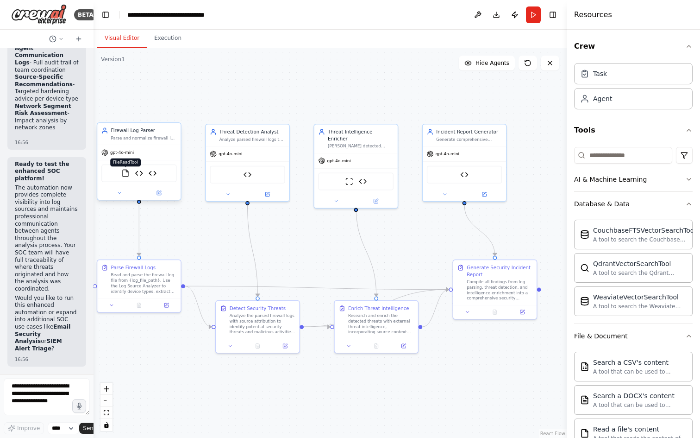
click at [126, 173] on img at bounding box center [125, 173] width 8 height 8
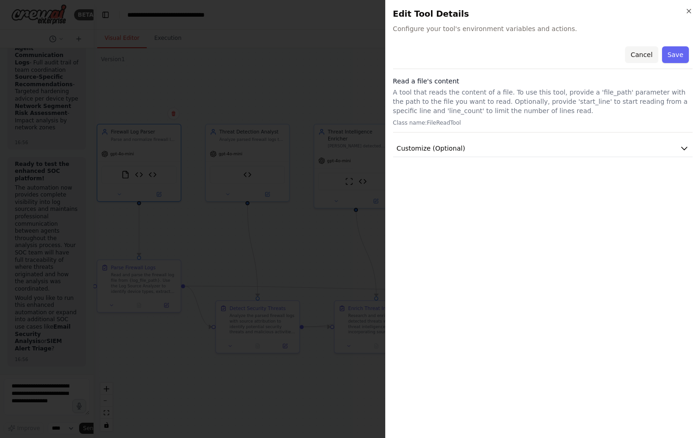
click at [650, 58] on button "Cancel" at bounding box center [641, 54] width 33 height 17
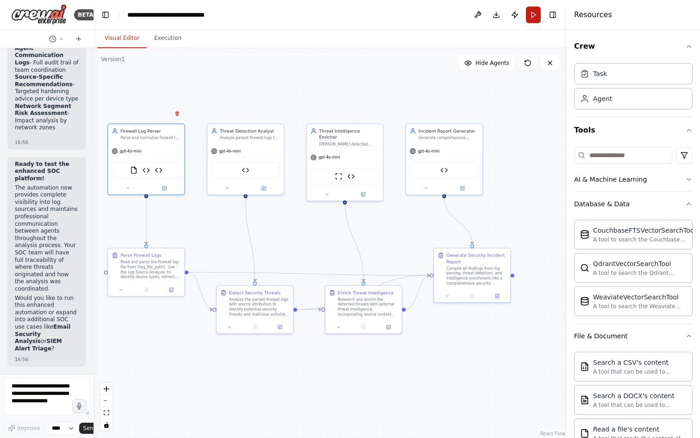
click at [536, 16] on button "Run" at bounding box center [533, 14] width 15 height 17
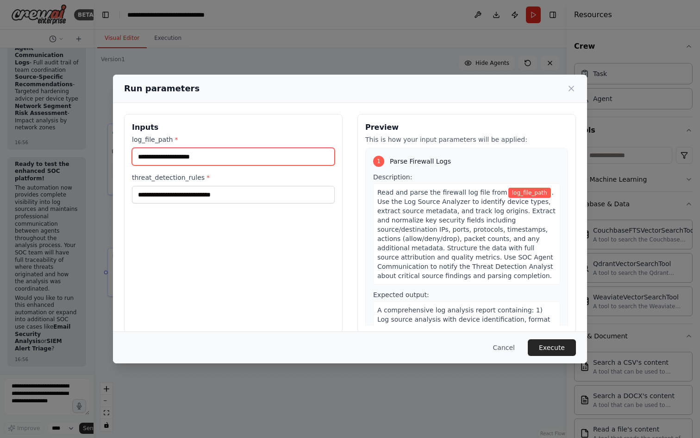
click at [158, 157] on input "log_file_path *" at bounding box center [233, 157] width 203 height 18
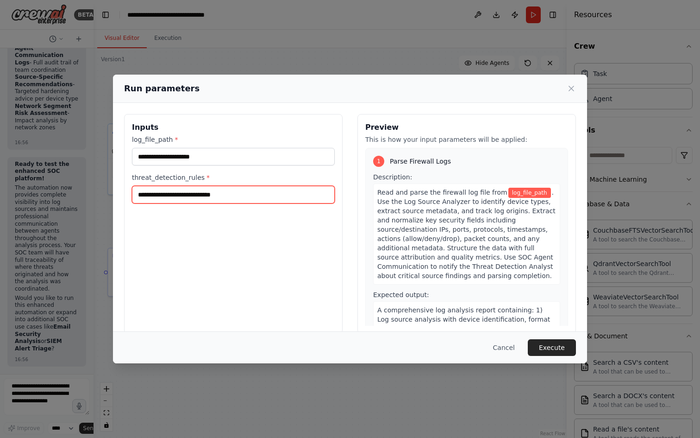
click at [181, 200] on input "threat_detection_rules *" at bounding box center [233, 195] width 203 height 18
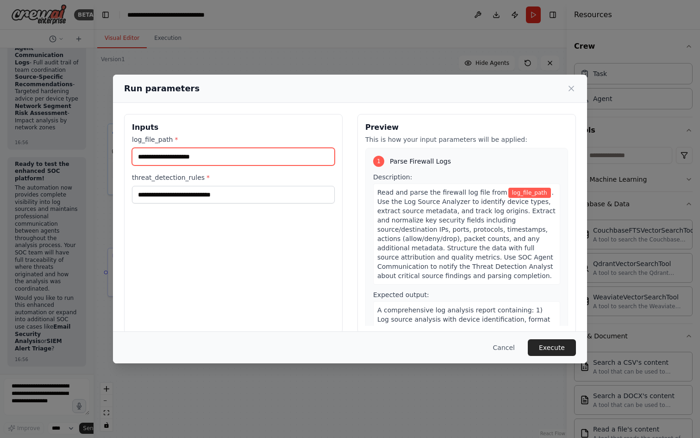
click at [158, 162] on input "log_file_path *" at bounding box center [233, 157] width 203 height 18
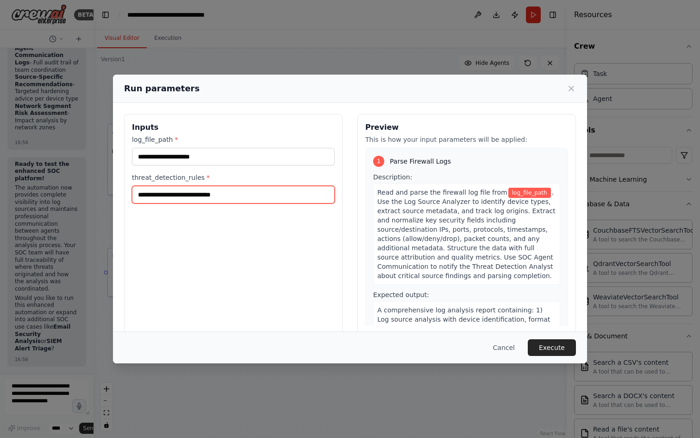
click at [183, 197] on input "threat_detection_rules *" at bounding box center [233, 195] width 203 height 18
click at [574, 89] on icon at bounding box center [571, 88] width 9 height 9
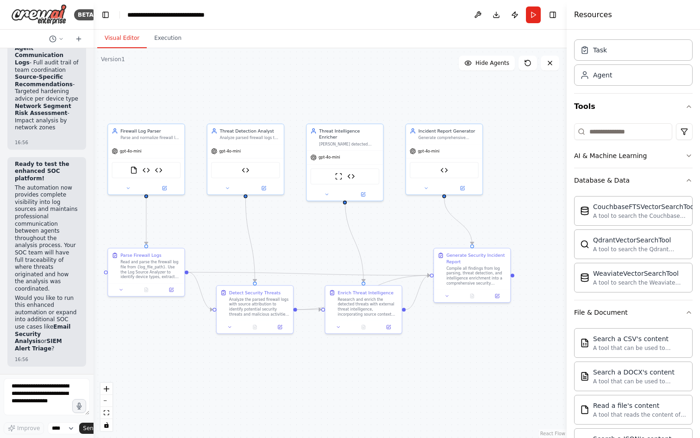
scroll to position [0, 0]
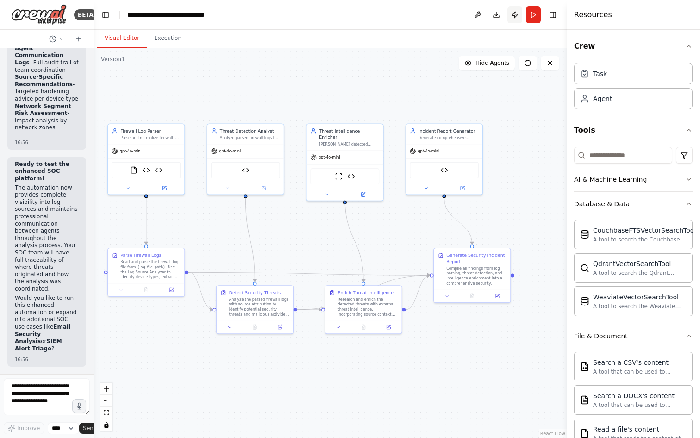
click at [515, 15] on button "Publish" at bounding box center [514, 14] width 15 height 17
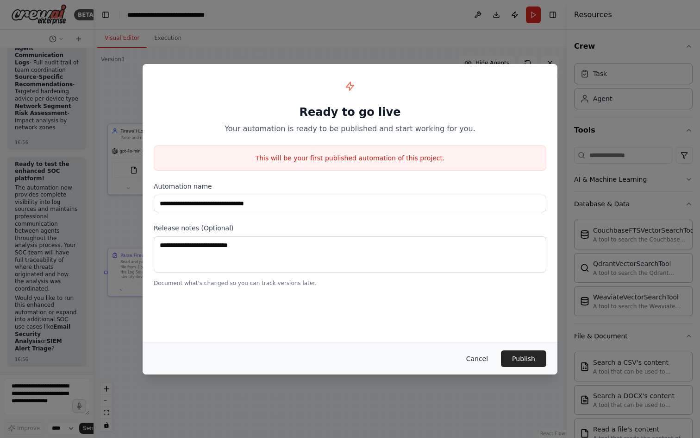
click at [483, 363] on button "Cancel" at bounding box center [477, 358] width 37 height 17
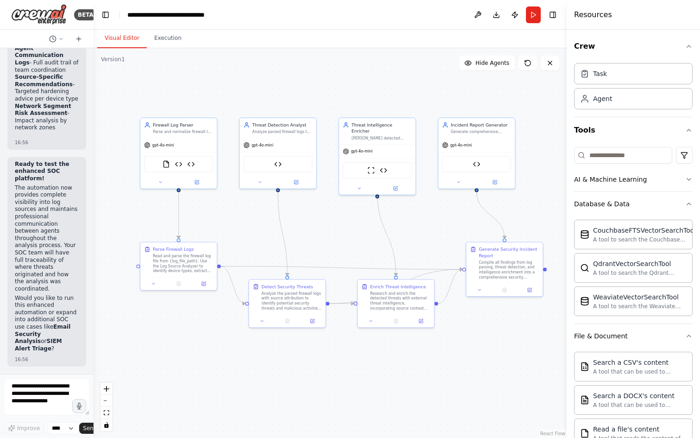
drag, startPoint x: 173, startPoint y: 104, endPoint x: 203, endPoint y: 98, distance: 30.6
click at [203, 98] on div ".deletable-edge-delete-btn { width: 20px; height: 20px; border: 0px solid #ffff…" at bounding box center [330, 242] width 473 height 389
